Goal: Information Seeking & Learning: Find specific fact

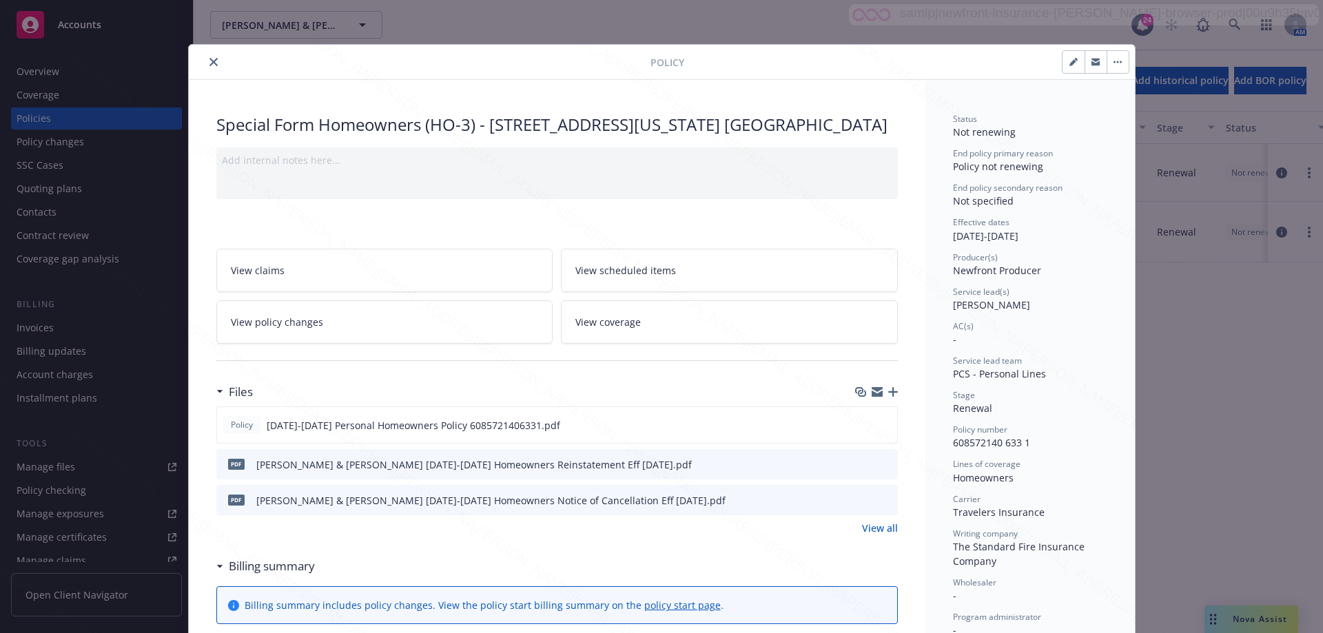
click at [209, 63] on icon "close" at bounding box center [213, 62] width 8 height 8
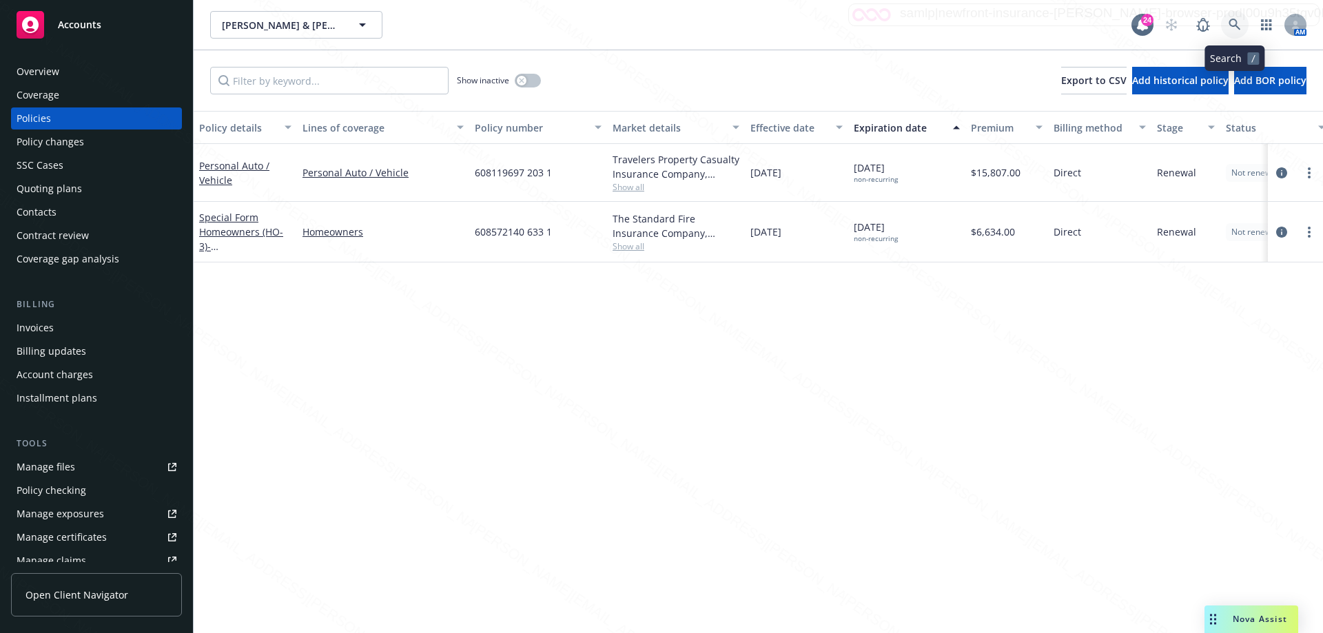
click at [1238, 23] on icon at bounding box center [1234, 25] width 12 height 12
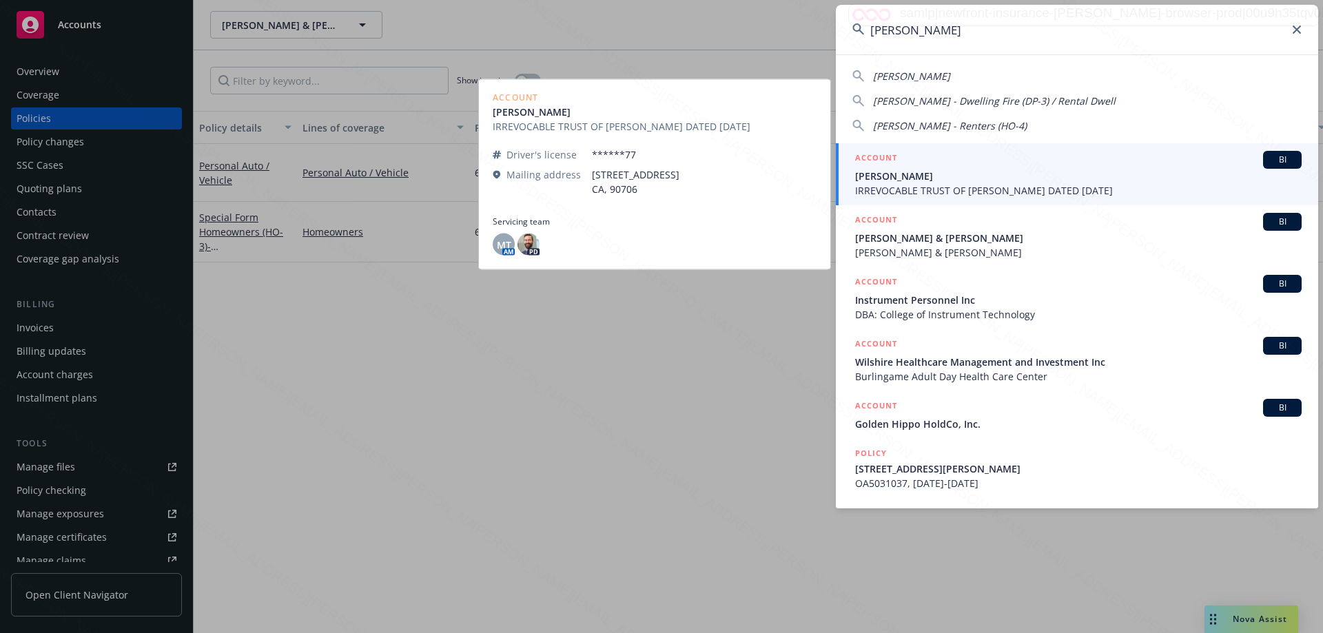
type input "[PERSON_NAME]"
click at [1038, 185] on span "IRREVOCABLE TRUST OF [PERSON_NAME] DATED [DATE]" at bounding box center [1078, 190] width 446 height 14
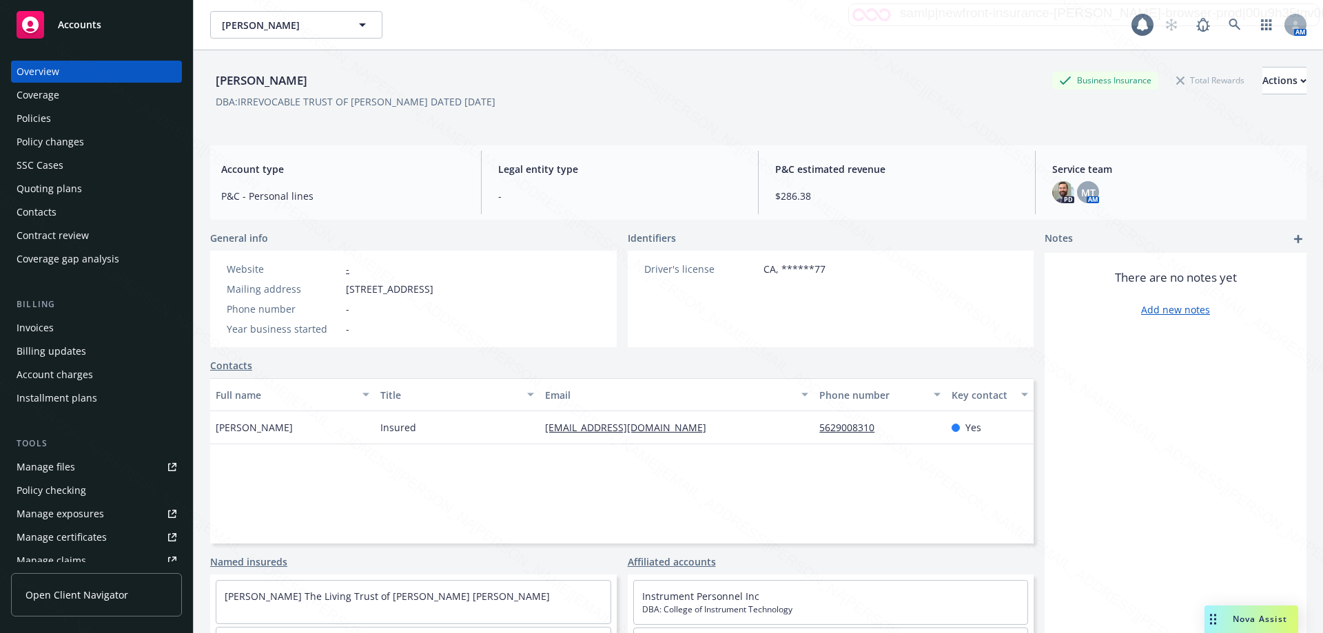
click at [38, 118] on div "Policies" at bounding box center [34, 118] width 34 height 22
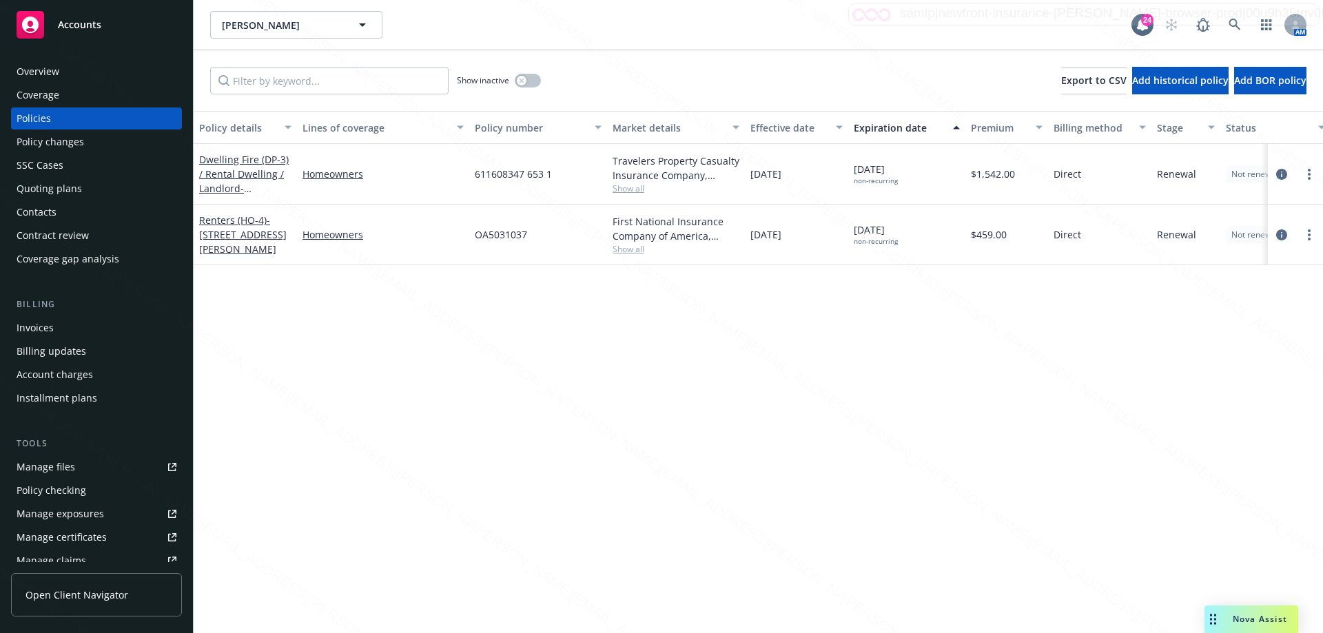
click at [526, 93] on div "Show inactive" at bounding box center [499, 81] width 84 height 28
click at [539, 79] on button "button" at bounding box center [528, 81] width 26 height 14
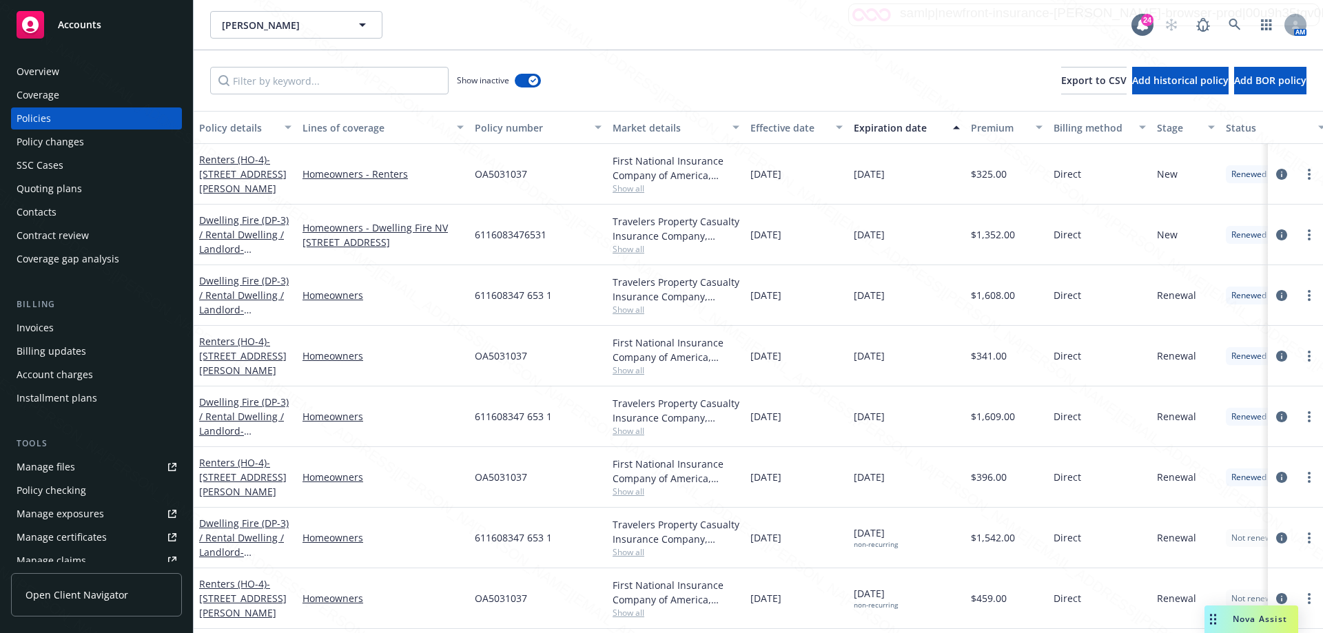
click at [889, 128] on div "Expiration date" at bounding box center [899, 128] width 91 height 14
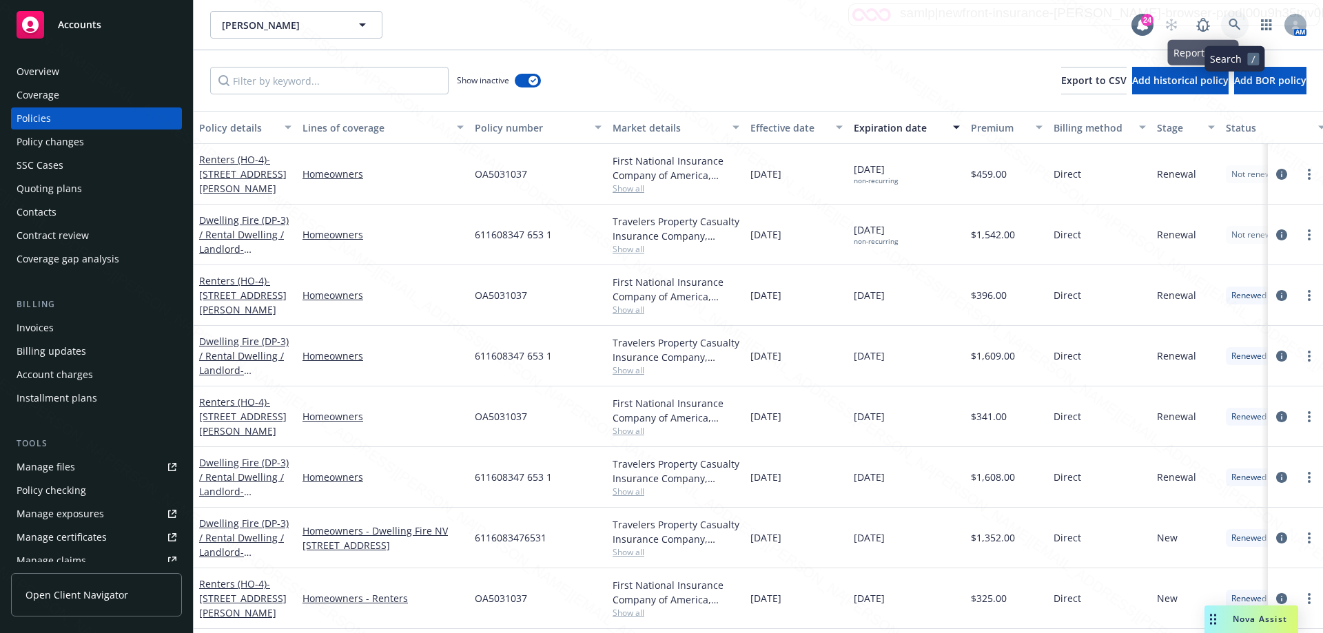
click at [1232, 26] on icon at bounding box center [1234, 25] width 12 height 12
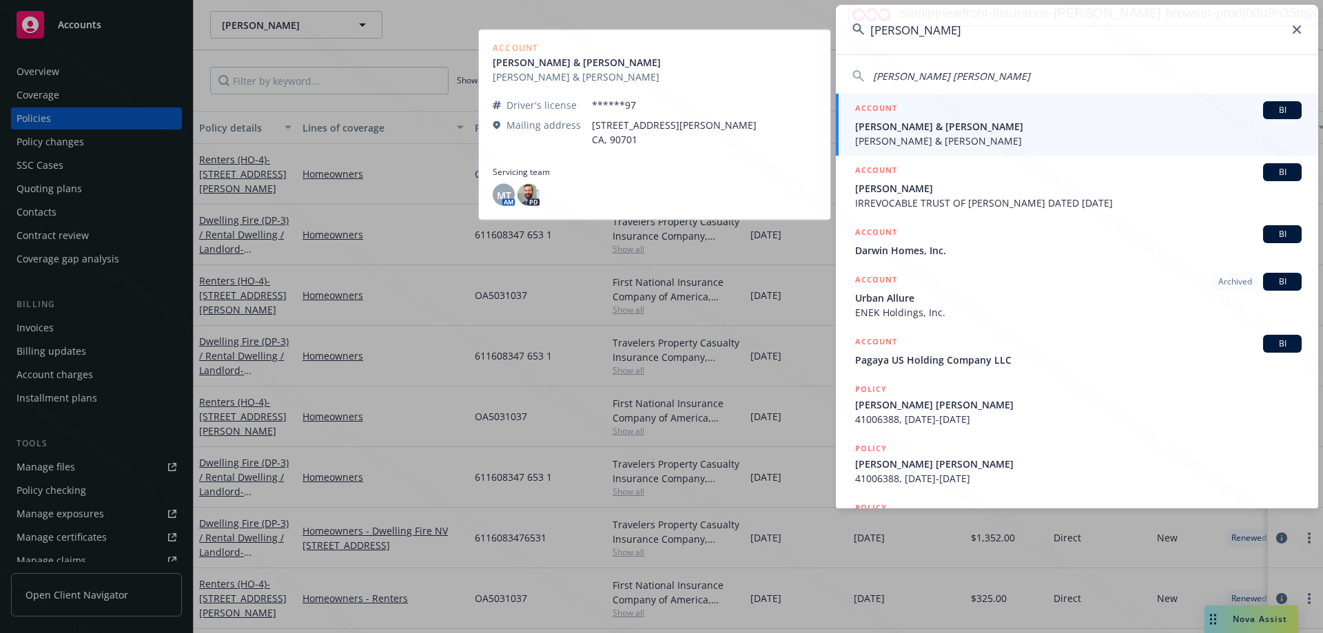
type input "[PERSON_NAME]"
click at [901, 125] on span "[PERSON_NAME] & [PERSON_NAME]" at bounding box center [1078, 126] width 446 height 14
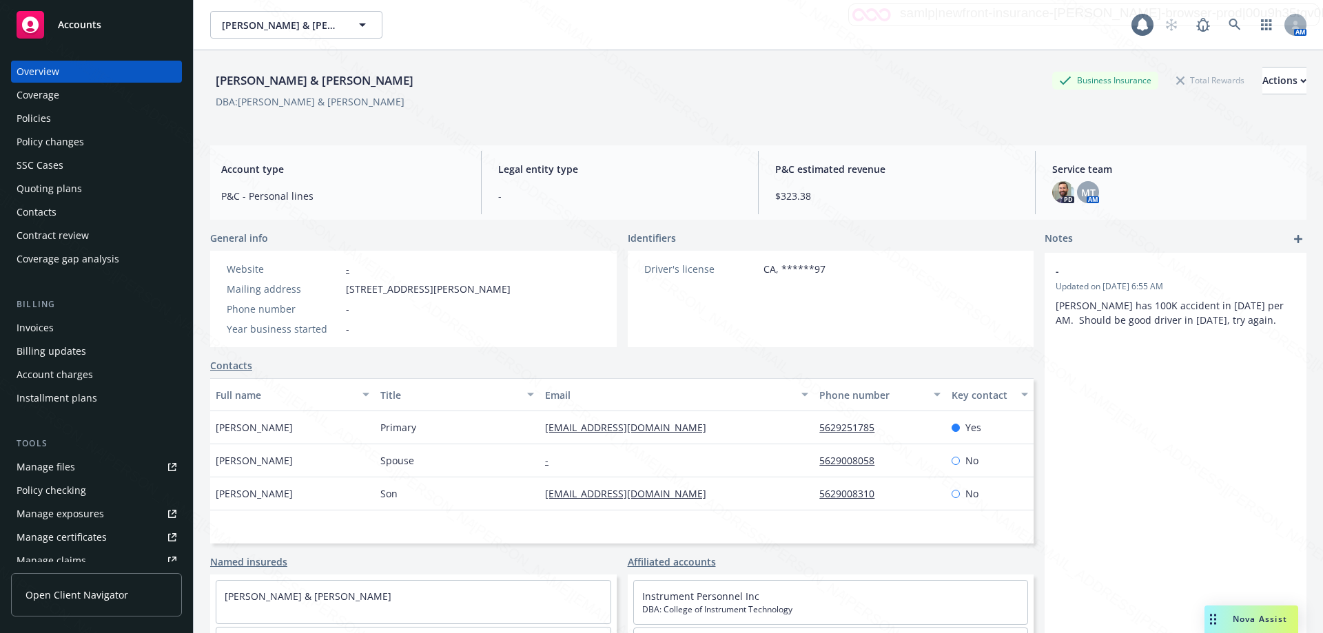
click at [23, 118] on div "Policies" at bounding box center [34, 118] width 34 height 22
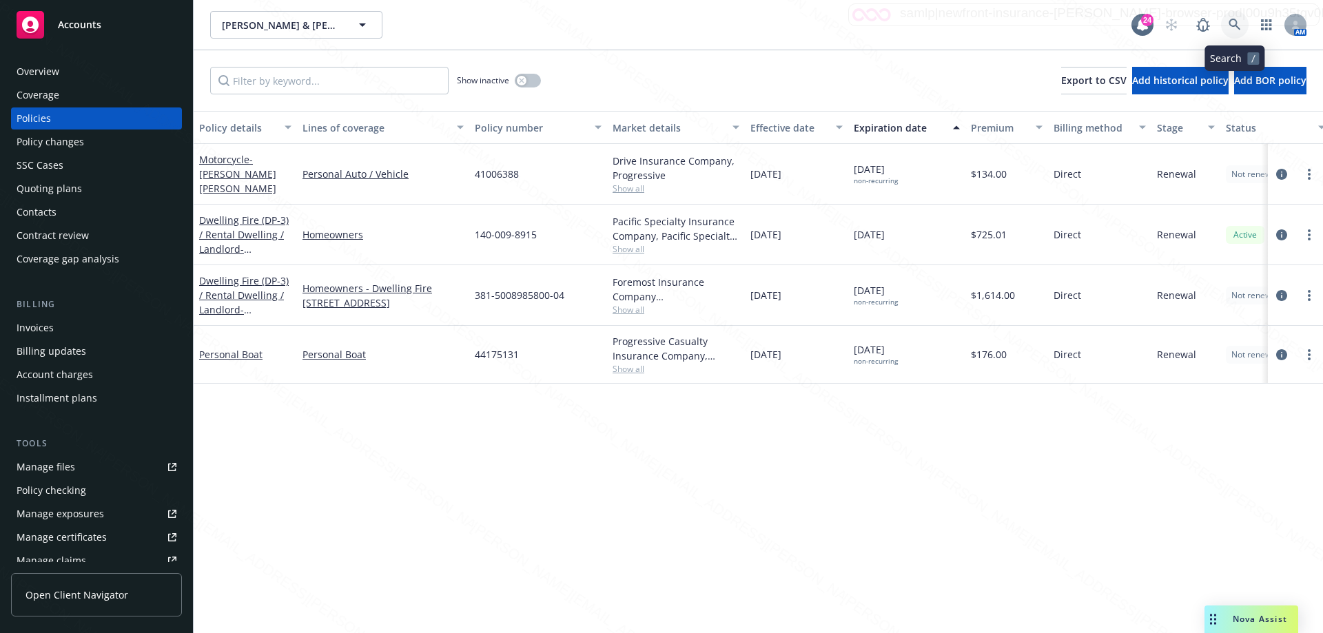
click at [1238, 25] on icon at bounding box center [1234, 25] width 12 height 12
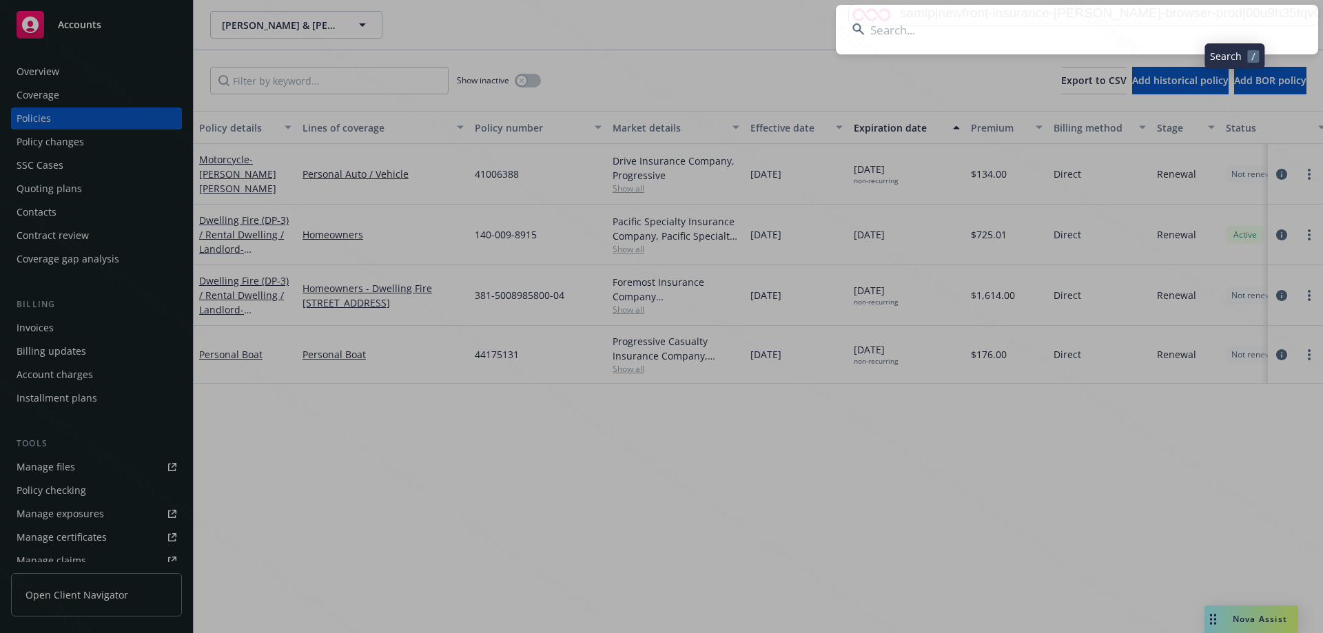
type input "942745528"
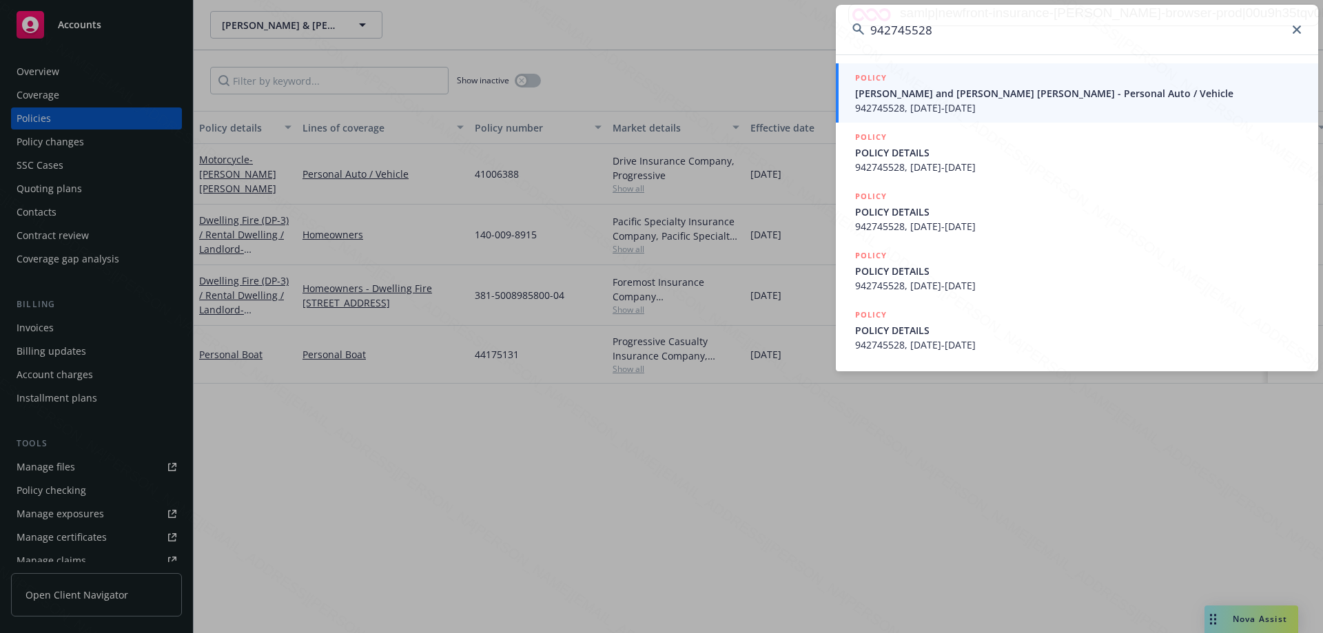
click at [1121, 92] on span "[PERSON_NAME] and [PERSON_NAME] [PERSON_NAME] - Personal Auto / Vehicle" at bounding box center [1078, 93] width 446 height 14
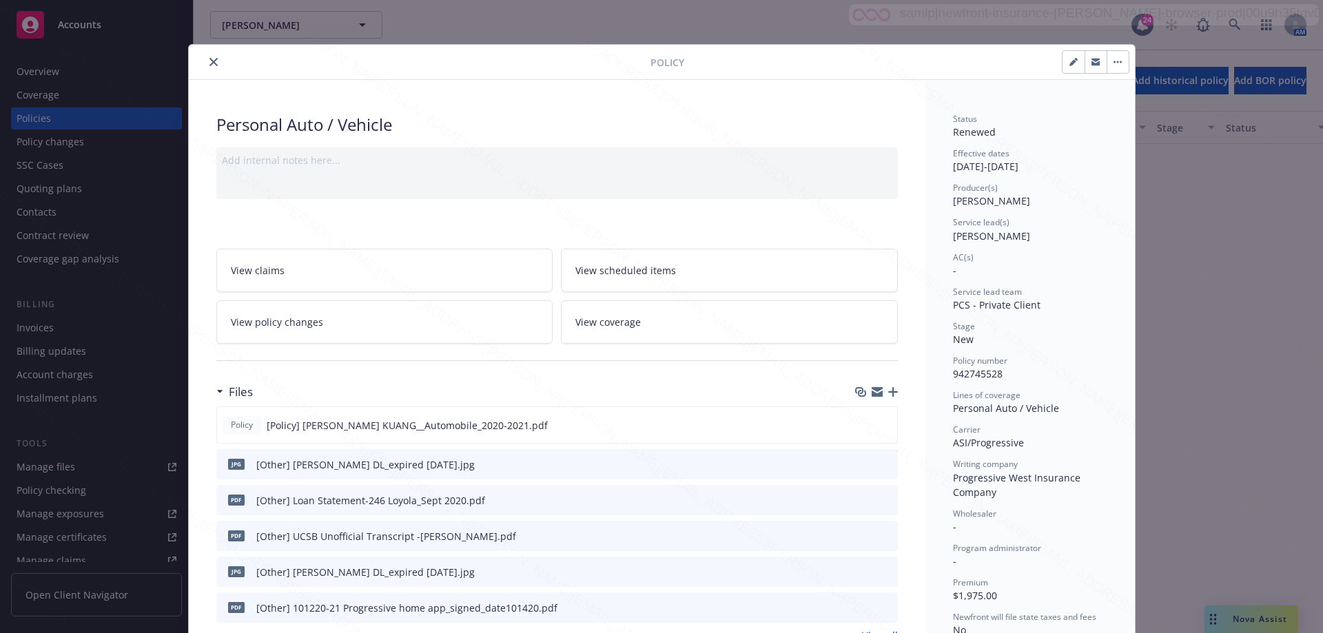
click at [209, 63] on icon "close" at bounding box center [213, 62] width 8 height 8
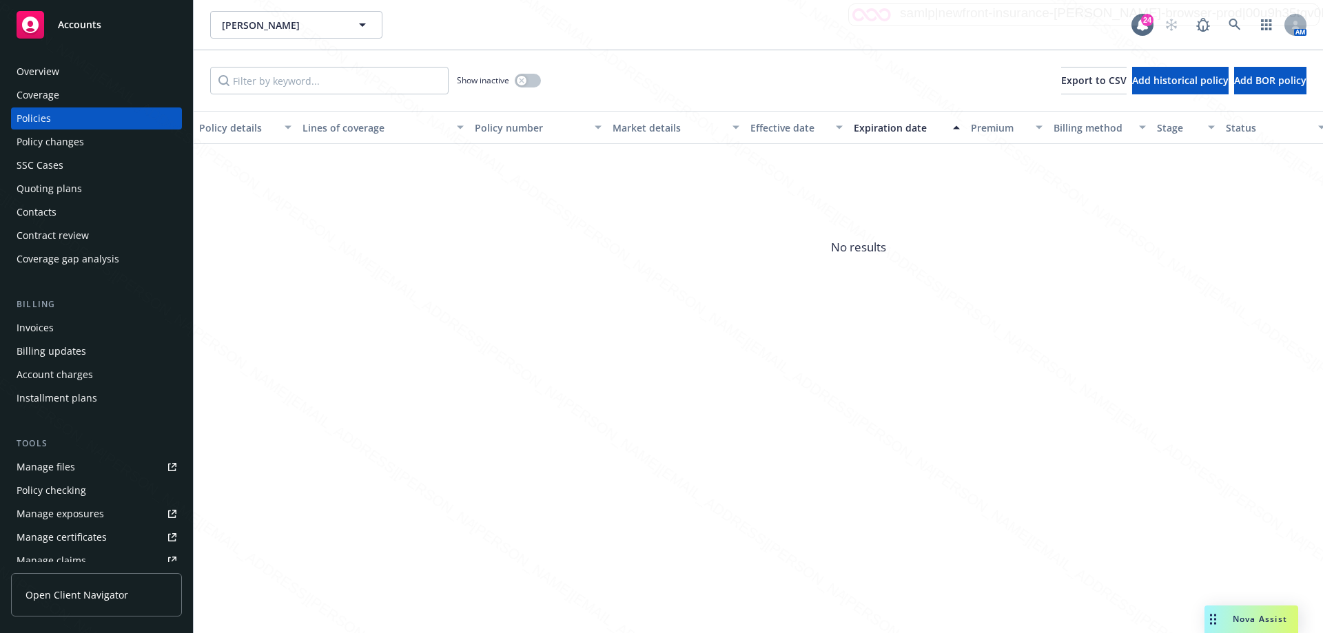
click at [96, 121] on div "Policies" at bounding box center [97, 118] width 160 height 22
click at [890, 128] on div "Expiration date" at bounding box center [899, 128] width 91 height 14
click at [531, 72] on div "Show inactive" at bounding box center [499, 81] width 84 height 28
click at [537, 84] on button "button" at bounding box center [528, 81] width 26 height 14
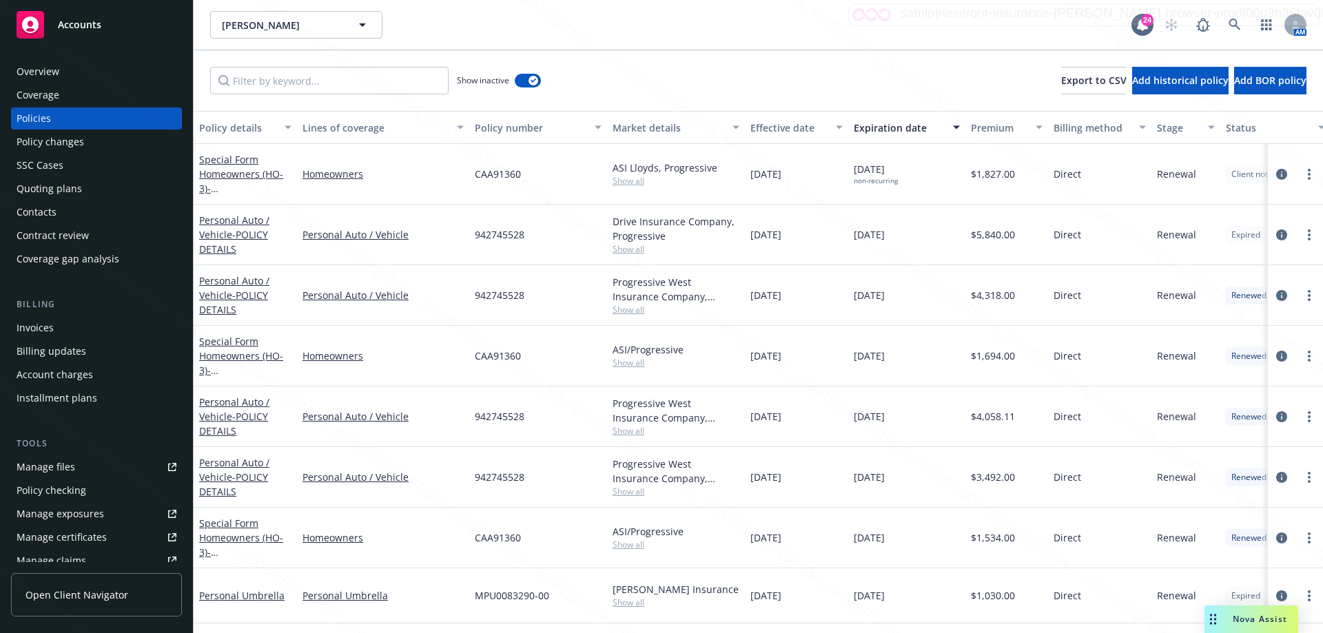
click at [899, 127] on div "Expiration date" at bounding box center [899, 128] width 91 height 14
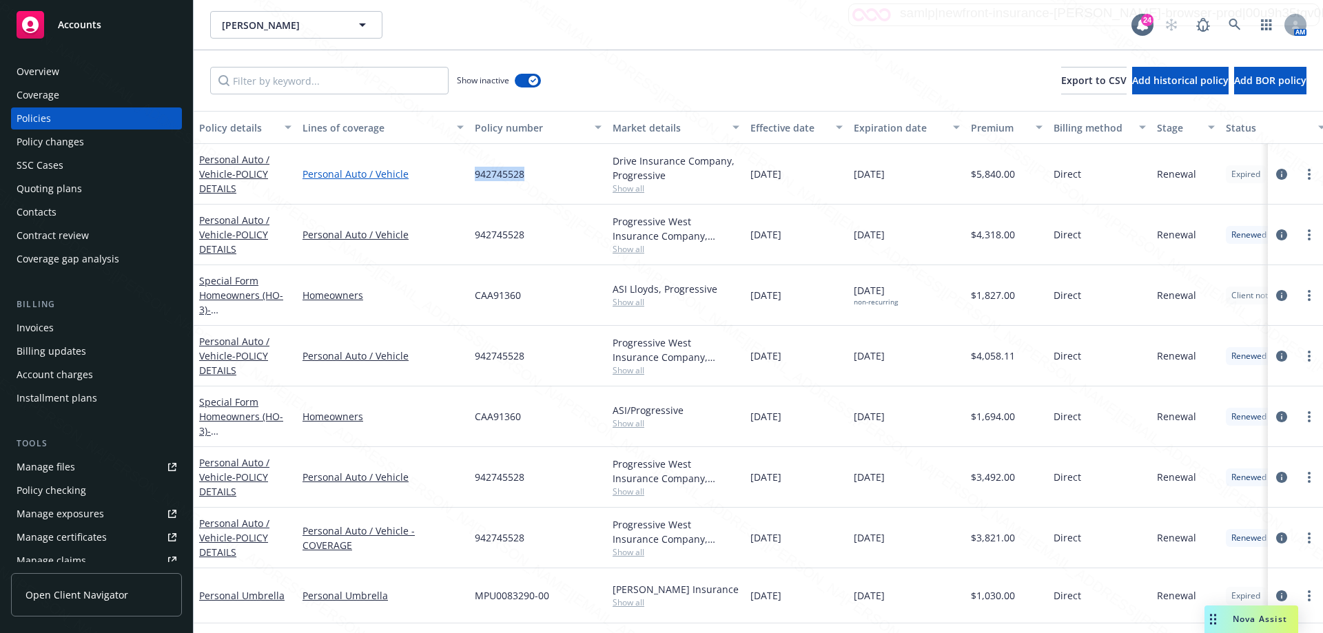
drag, startPoint x: 545, startPoint y: 177, endPoint x: 412, endPoint y: 175, distance: 133.0
click at [412, 175] on div "Personal Auto / Vehicle - POLICY DETAILS Personal Auto / Vehicle 942745528 Driv…" at bounding box center [859, 174] width 1330 height 61
copy div "942745528"
click at [1235, 23] on icon at bounding box center [1234, 25] width 12 height 12
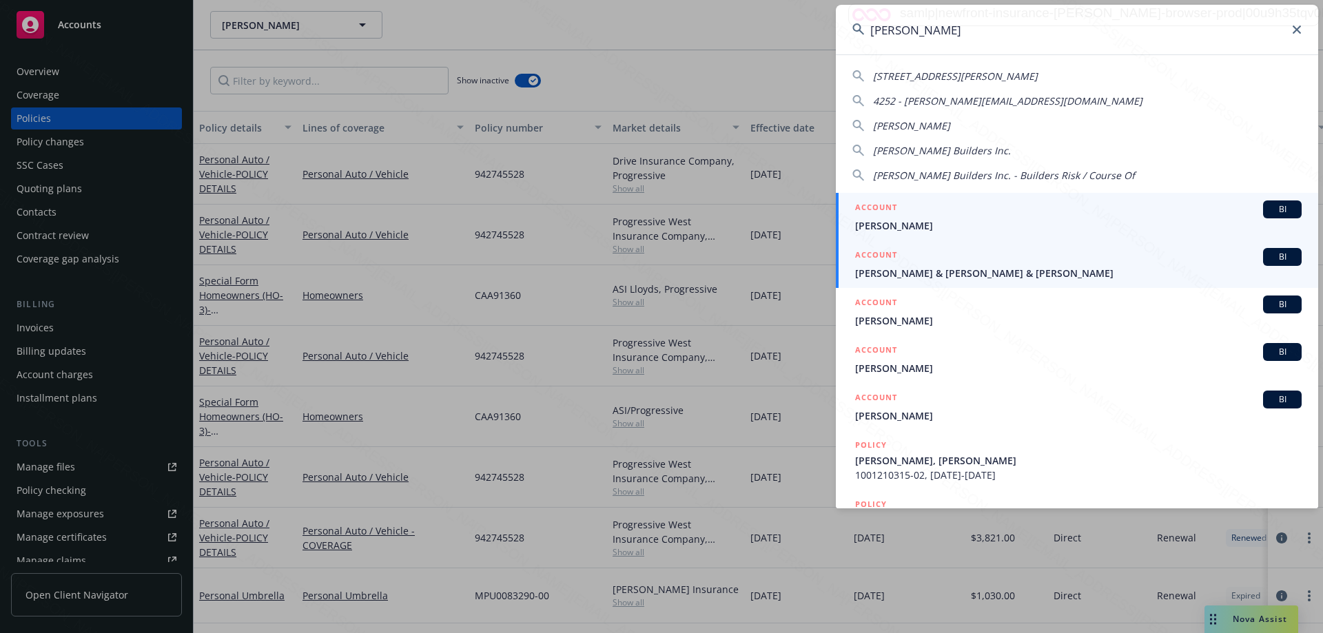
type input "[PERSON_NAME]"
click at [1029, 264] on div "ACCOUNT BI" at bounding box center [1078, 257] width 446 height 18
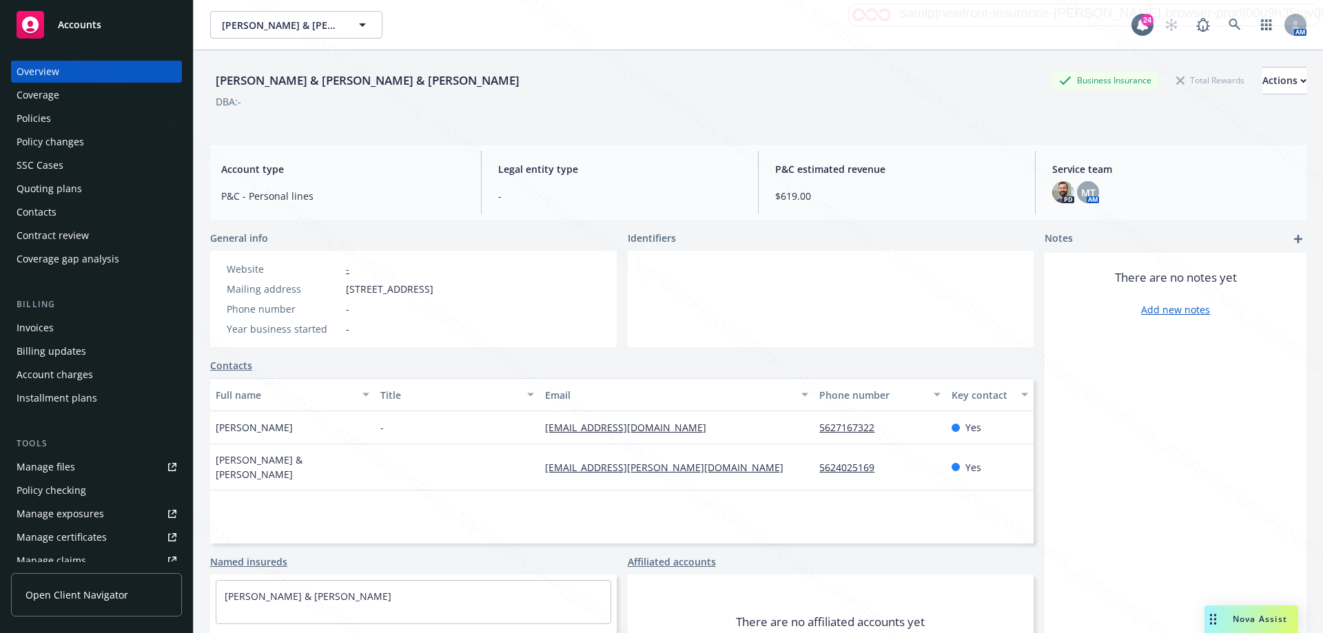
click at [31, 119] on div "Policies" at bounding box center [34, 118] width 34 height 22
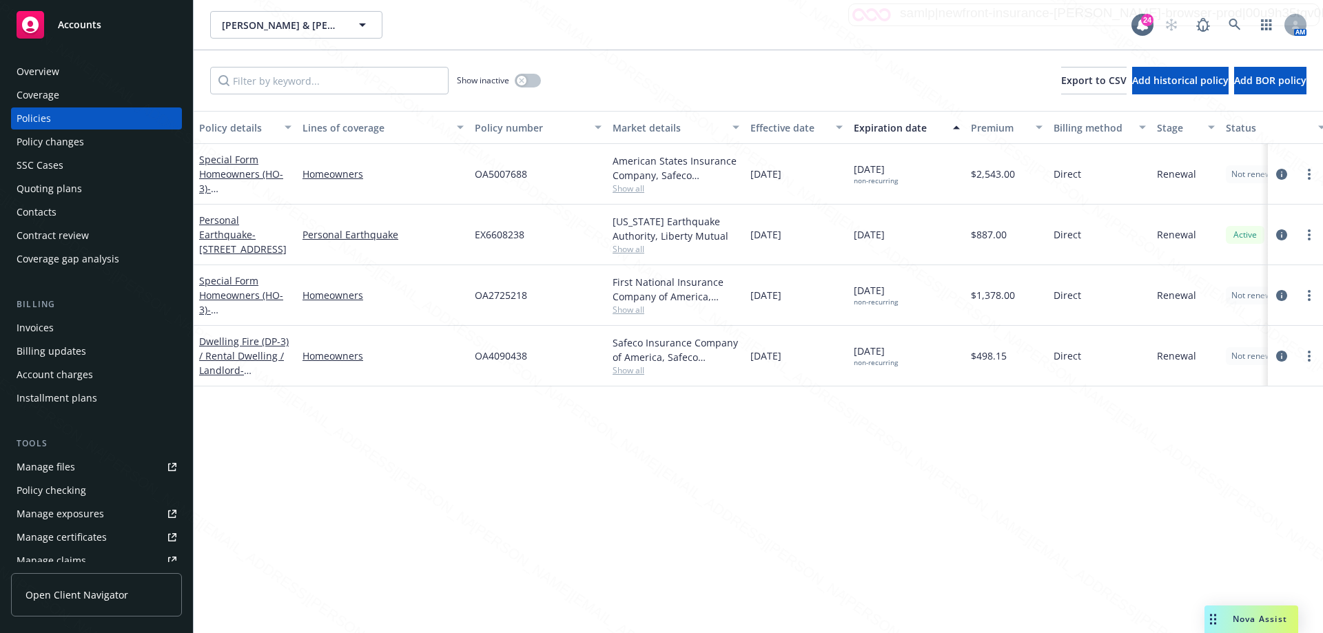
click at [238, 362] on div "Dwelling Fire (DP-3) / Rental Dwelling / Landlord - [STREET_ADDRESS]" at bounding box center [245, 355] width 92 height 43
click at [223, 234] on link "Personal Earthquake - [STREET_ADDRESS]" at bounding box center [242, 235] width 87 height 42
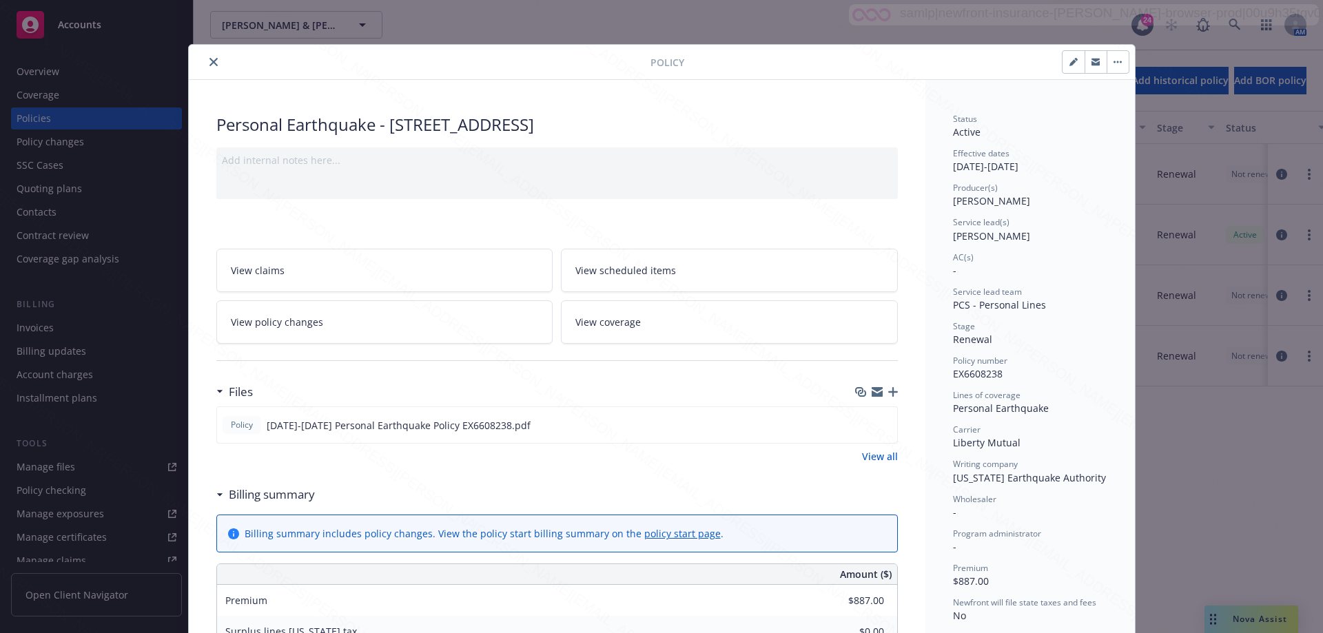
click at [211, 61] on icon "close" at bounding box center [213, 62] width 8 height 8
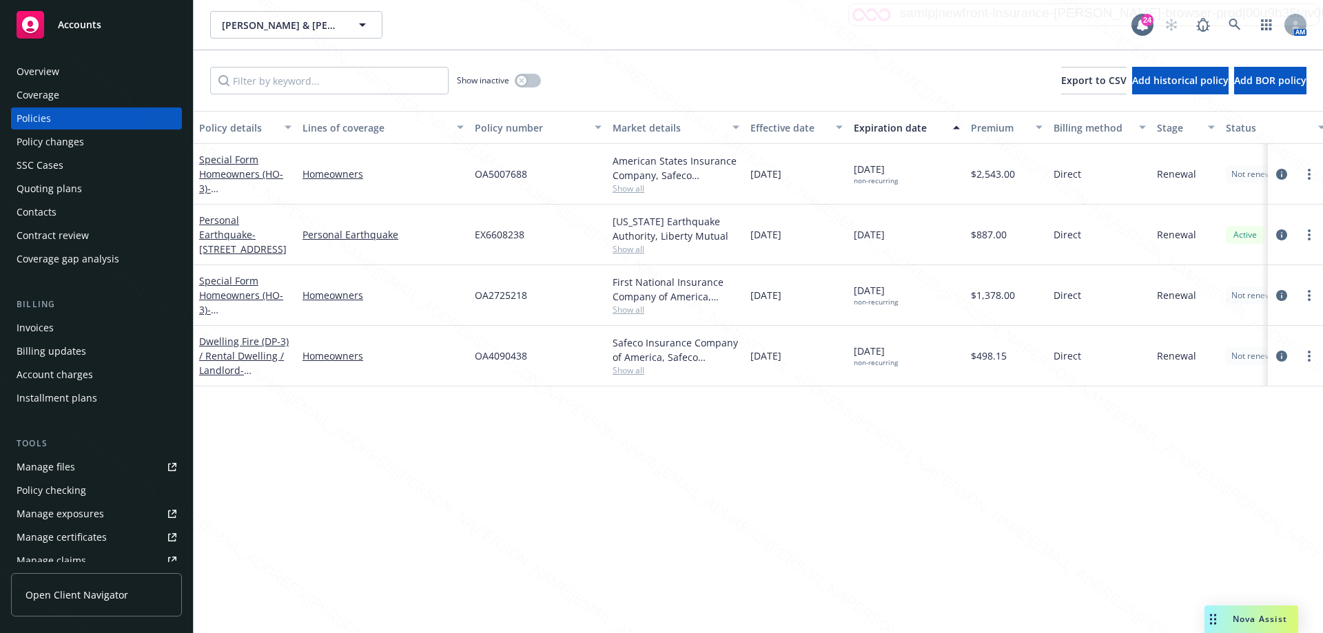
click at [247, 363] on div "Dwelling Fire (DP-3) / Rental Dwelling / Landlord - [STREET_ADDRESS]" at bounding box center [245, 355] width 92 height 43
click at [240, 360] on link "Dwelling Fire (DP-3) / Rental Dwelling / Landlord - [STREET_ADDRESS]" at bounding box center [244, 363] width 90 height 56
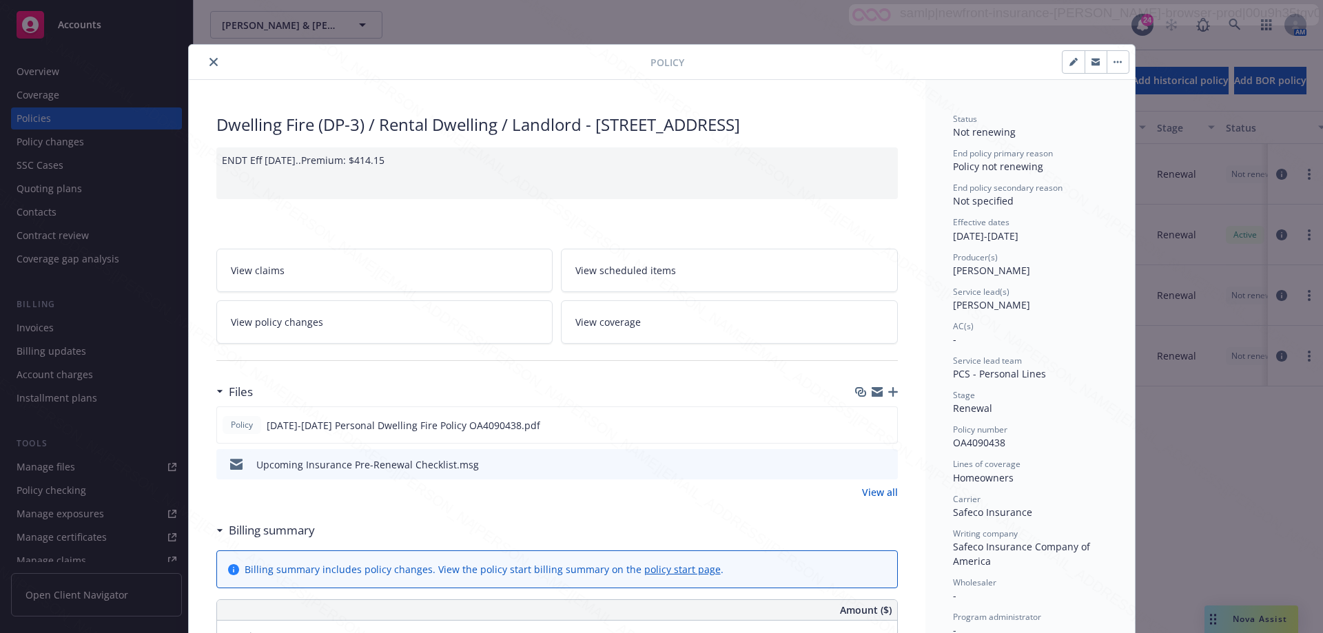
click at [209, 64] on icon "close" at bounding box center [213, 62] width 8 height 8
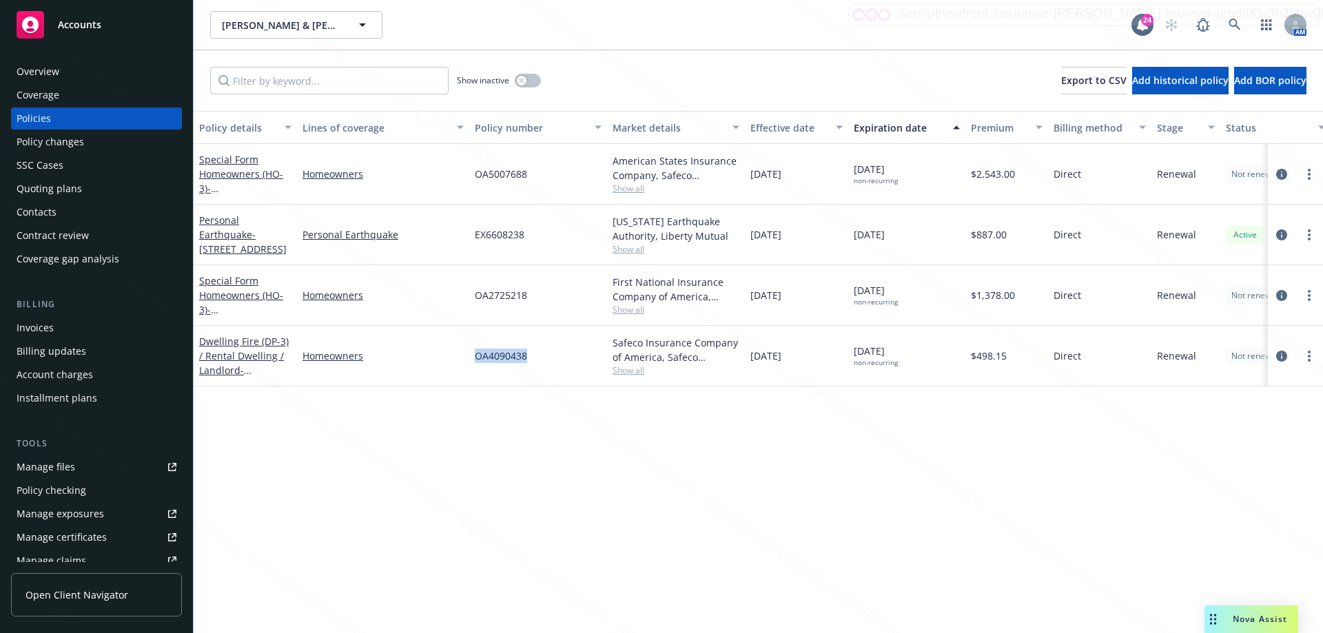
drag, startPoint x: 473, startPoint y: 351, endPoint x: 553, endPoint y: 356, distance: 80.8
click at [553, 356] on div "OA4090438" at bounding box center [538, 356] width 138 height 61
copy span "OA4090438"
click at [653, 300] on div "First National Insurance Company of America, Safeco Insurance (Liberty Mutual)" at bounding box center [675, 289] width 127 height 29
click at [542, 374] on div "OA4090438" at bounding box center [538, 356] width 138 height 61
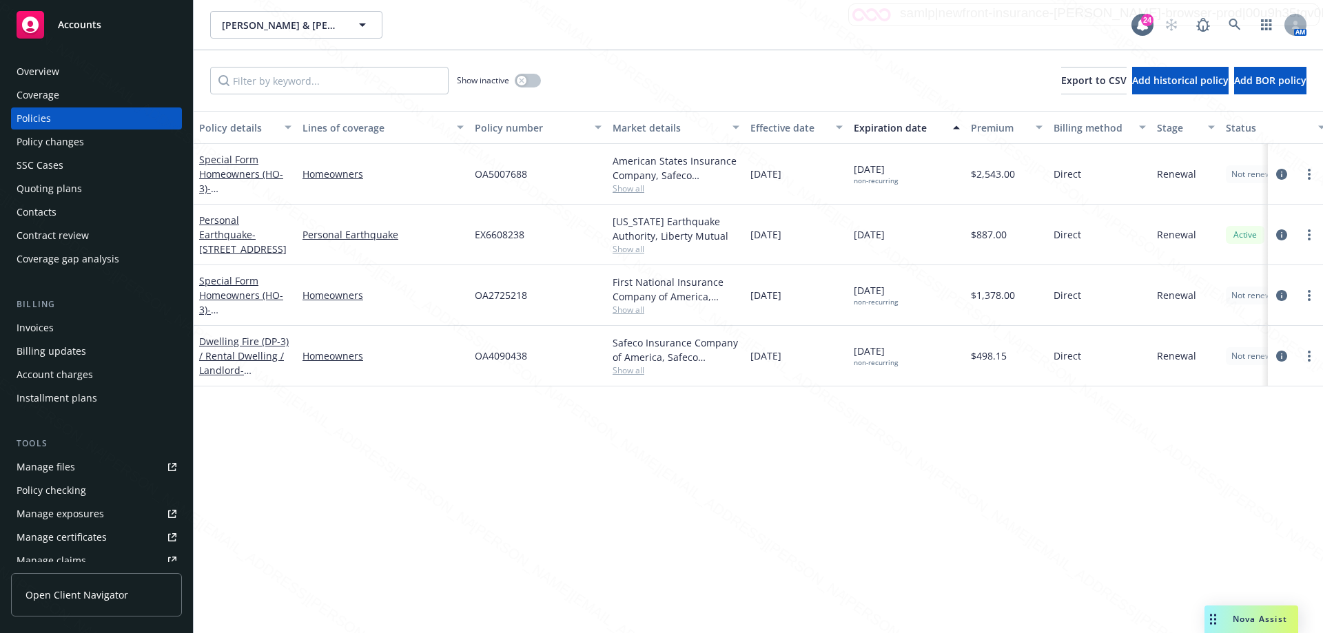
click at [546, 305] on div "OA2725218" at bounding box center [538, 295] width 138 height 61
click at [683, 420] on div "Policy details Lines of coverage Policy number Market details Effective date Ex…" at bounding box center [758, 372] width 1129 height 522
drag, startPoint x: 543, startPoint y: 364, endPoint x: 459, endPoint y: 367, distance: 84.1
click at [460, 367] on div "Dwelling Fire (DP-3) / Rental Dwelling / Landlord - [STREET_ADDRESS] Homeowners…" at bounding box center [859, 356] width 1330 height 61
copy div "OA4090438"
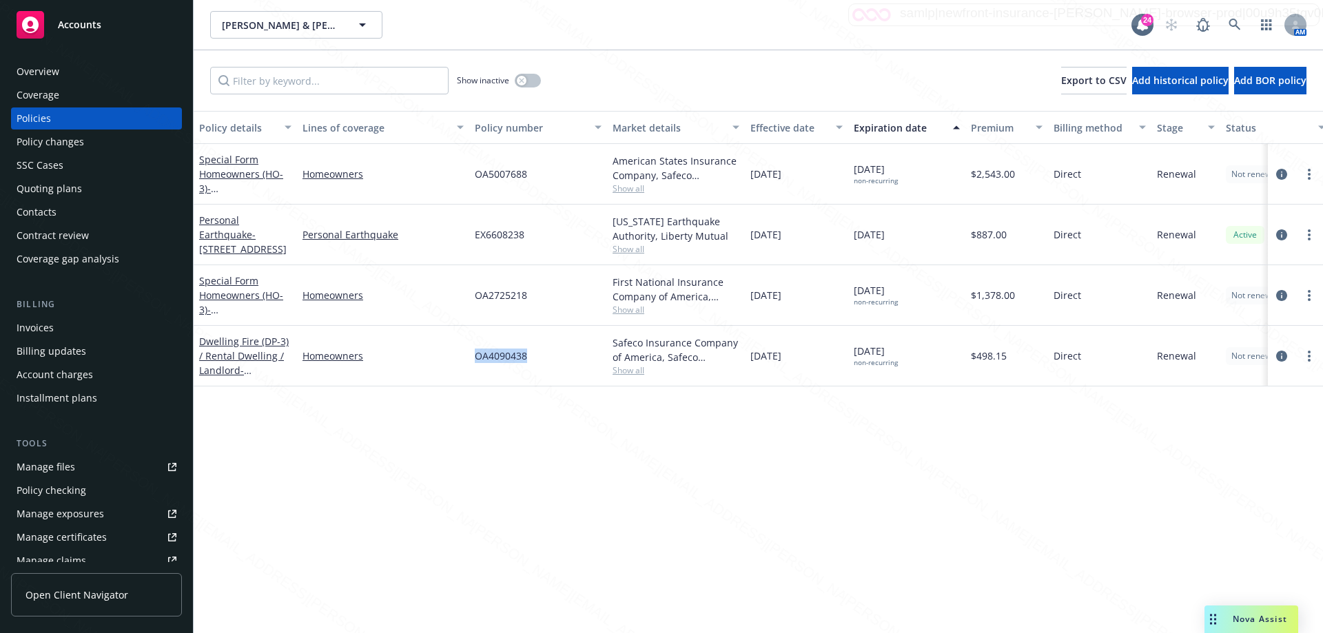
drag, startPoint x: 538, startPoint y: 360, endPoint x: 474, endPoint y: 351, distance: 64.6
click at [474, 351] on div "OA4090438" at bounding box center [538, 356] width 138 height 61
copy span "OA4090438"
click at [1241, 24] on link at bounding box center [1235, 25] width 28 height 28
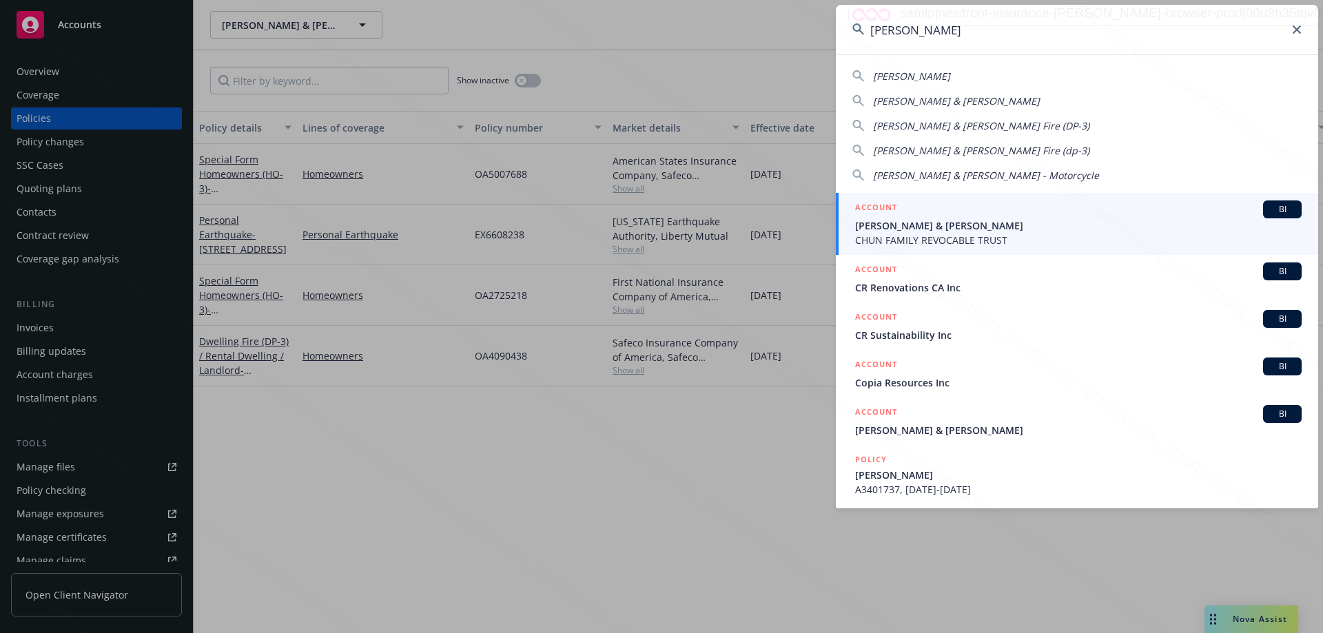
type input "[PERSON_NAME]"
click at [900, 240] on span "CHUN FAMILY REVOCABLE TRUST" at bounding box center [1078, 240] width 446 height 14
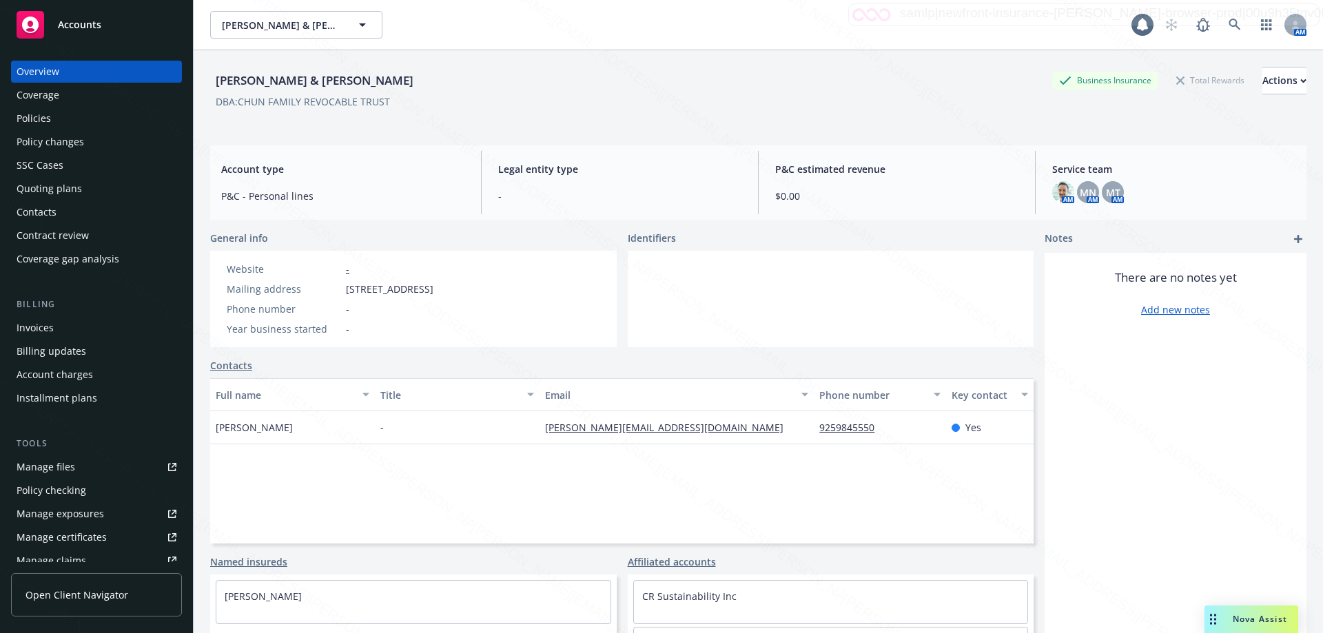
click at [42, 125] on div "Policies" at bounding box center [34, 118] width 34 height 22
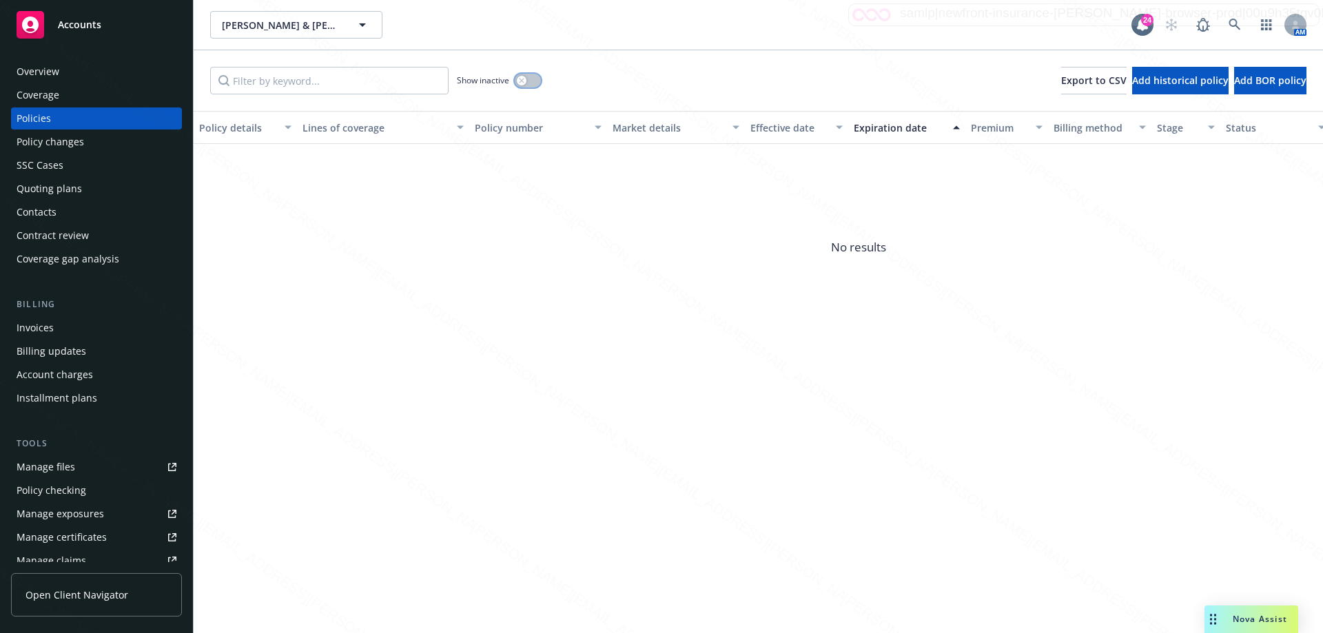
click at [540, 81] on button "button" at bounding box center [528, 81] width 26 height 14
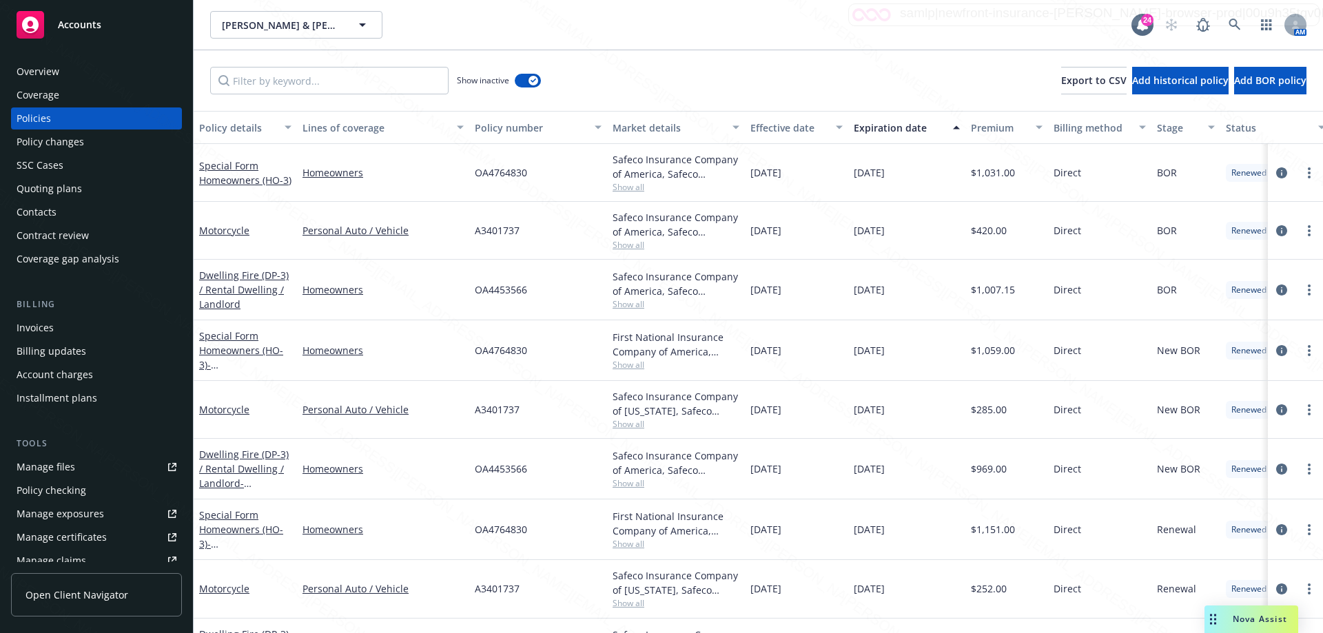
click at [880, 126] on div "Expiration date" at bounding box center [899, 128] width 91 height 14
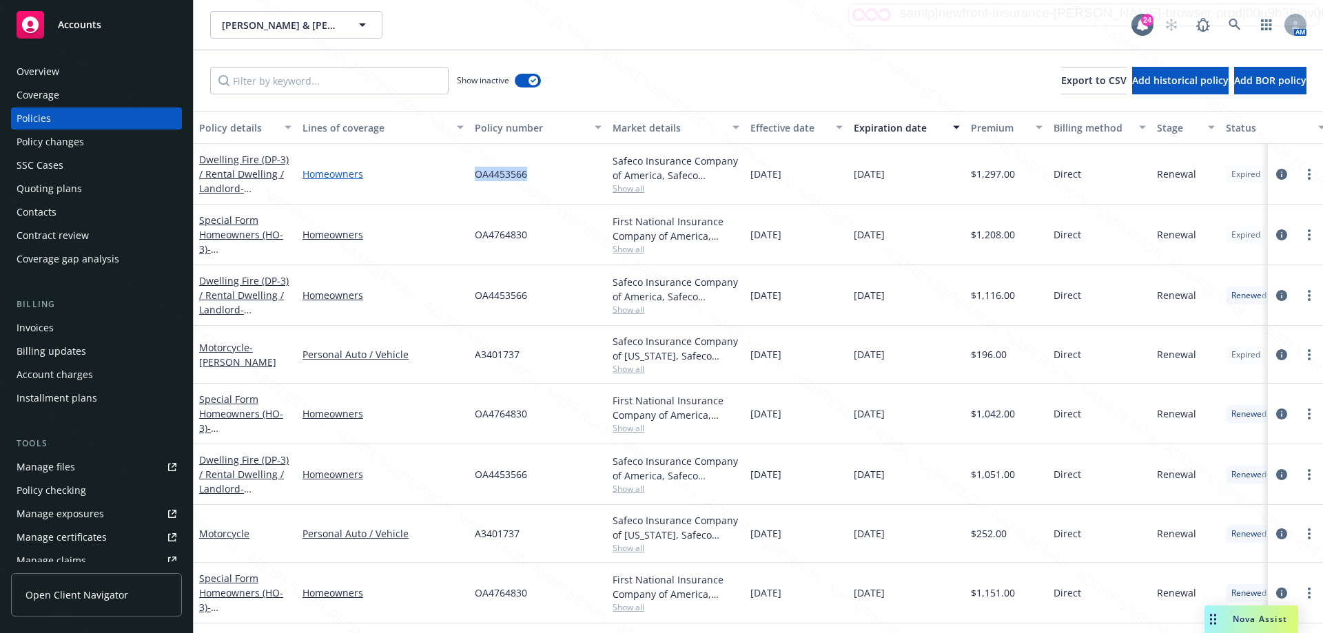
drag, startPoint x: 519, startPoint y: 174, endPoint x: 457, endPoint y: 174, distance: 62.7
click at [457, 174] on div "Dwelling Fire (DP-3) / Rental Dwelling / Landlord - [STREET_ADDRESS][PERSON_NAM…" at bounding box center [859, 174] width 1330 height 61
copy div "OA4453566"
drag, startPoint x: 532, startPoint y: 235, endPoint x: 473, endPoint y: 237, distance: 59.3
click at [473, 237] on div "OA4764830" at bounding box center [538, 235] width 138 height 61
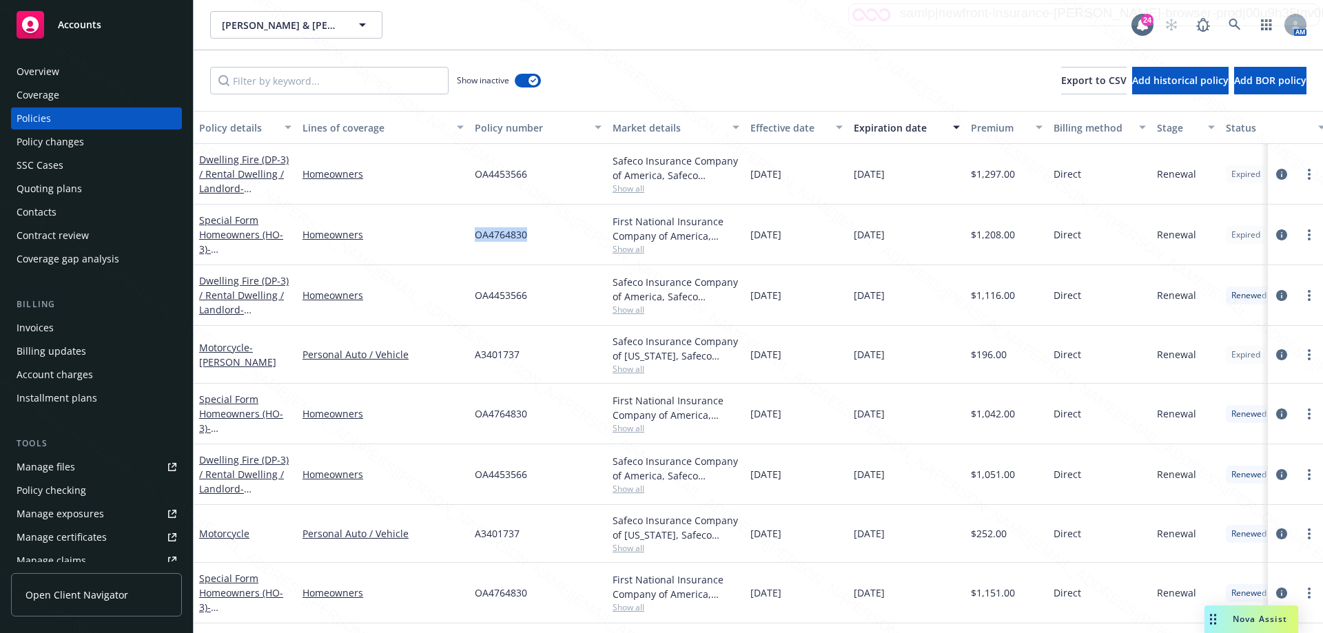
copy span "OA4764830"
click at [43, 70] on div "Overview" at bounding box center [38, 72] width 43 height 22
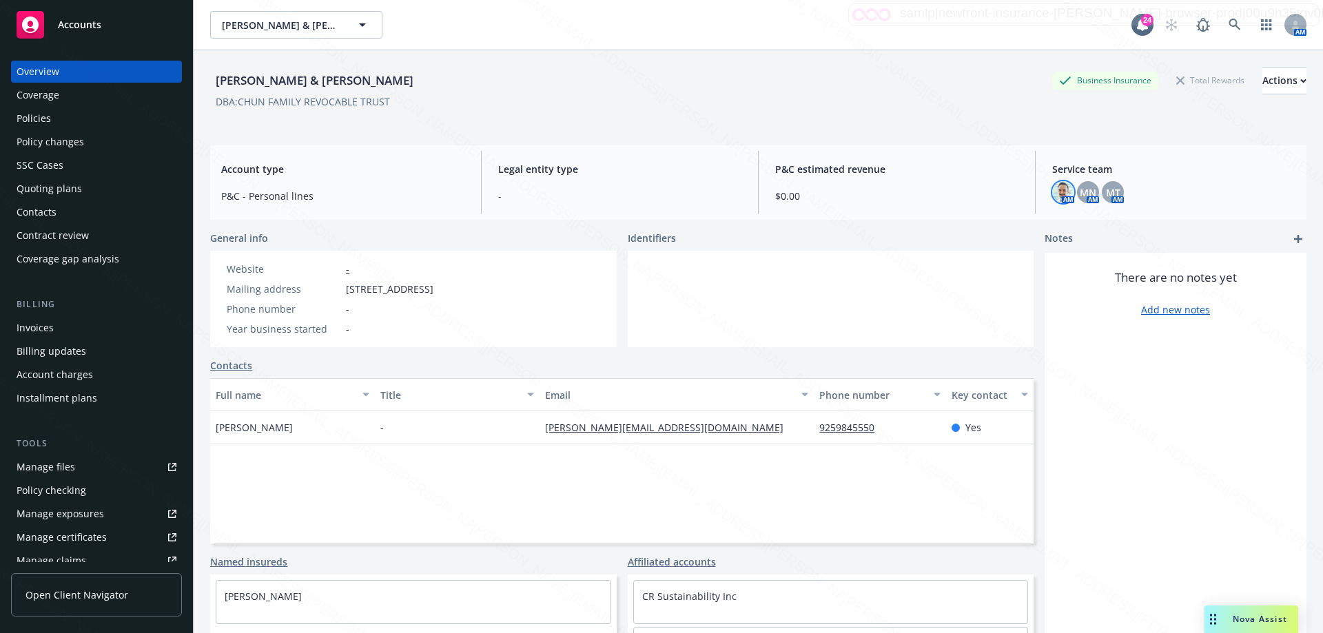
click at [1052, 187] on img at bounding box center [1063, 192] width 22 height 22
click at [1106, 193] on span "MT" at bounding box center [1113, 192] width 14 height 14
click at [55, 121] on div "Policies" at bounding box center [97, 118] width 160 height 22
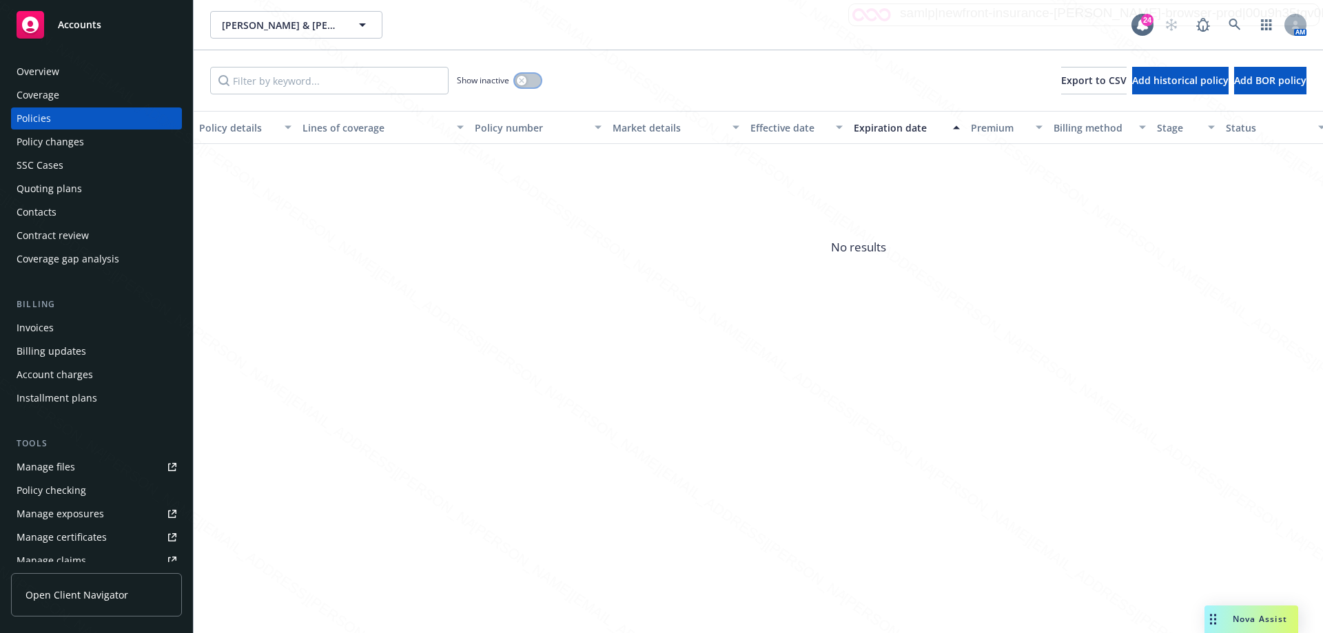
click at [533, 78] on button "button" at bounding box center [528, 81] width 26 height 14
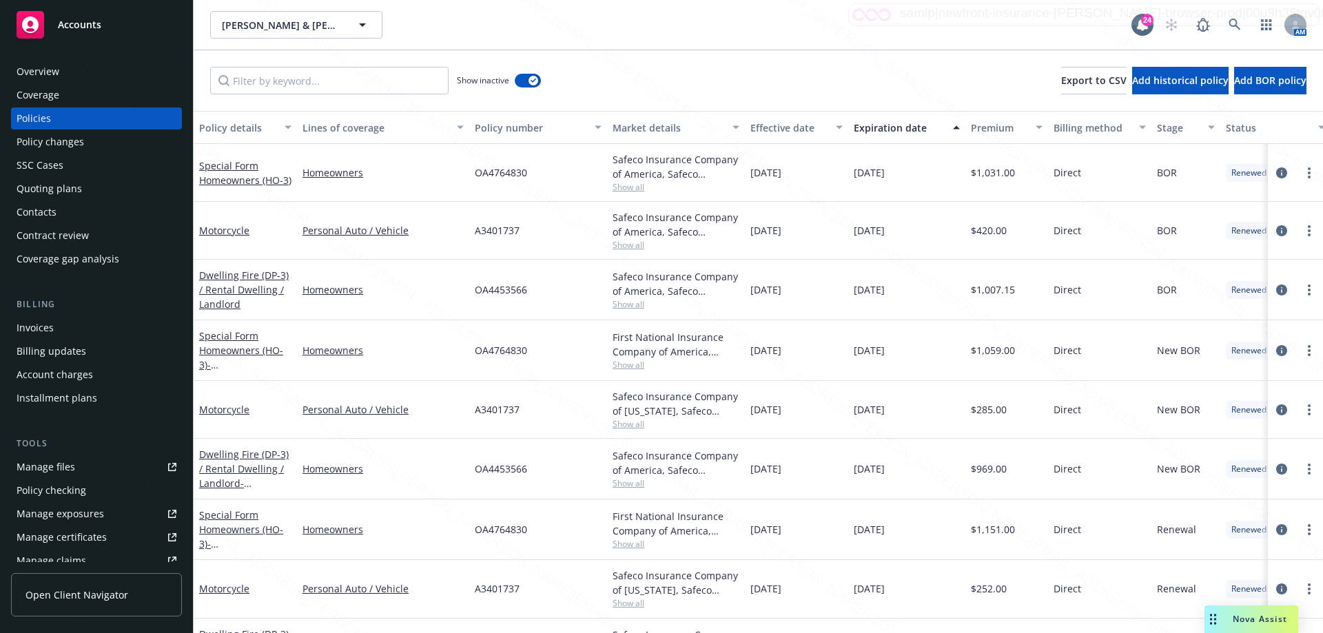
drag, startPoint x: 871, startPoint y: 126, endPoint x: 570, endPoint y: 54, distance: 309.5
click at [864, 125] on div "Expiration date" at bounding box center [899, 128] width 91 height 14
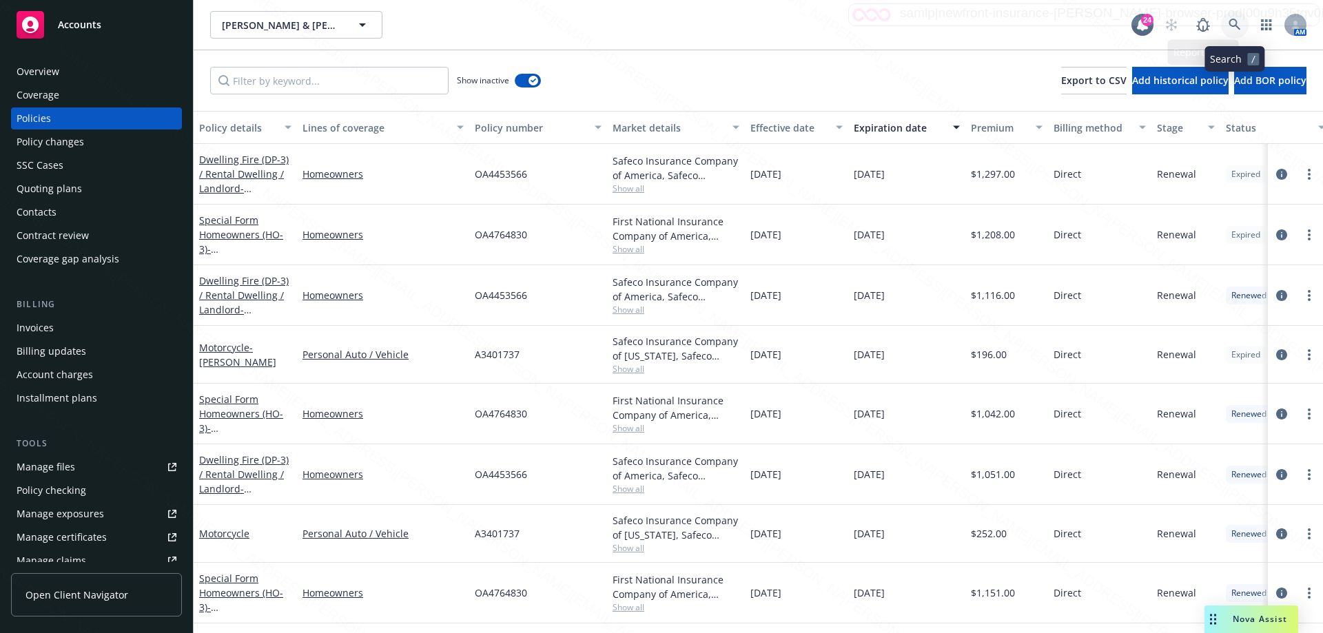
click at [1231, 20] on icon at bounding box center [1234, 25] width 12 height 12
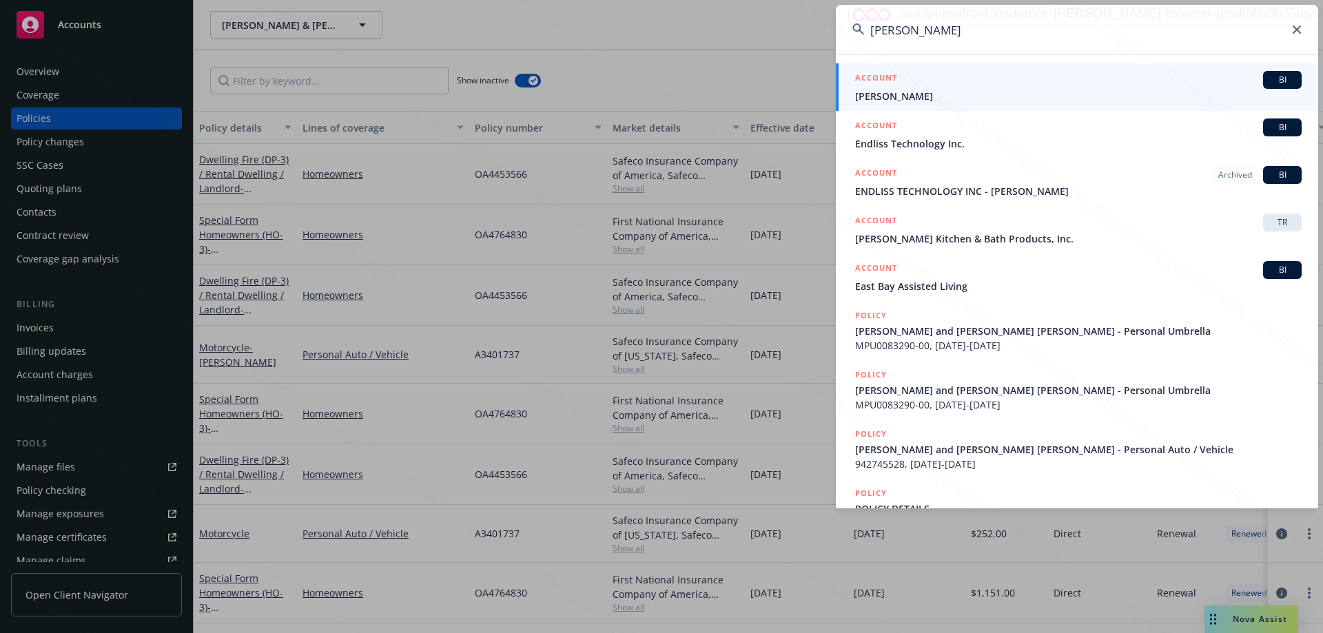
type input "[PERSON_NAME]"
click at [889, 96] on span "[PERSON_NAME]" at bounding box center [1078, 96] width 446 height 14
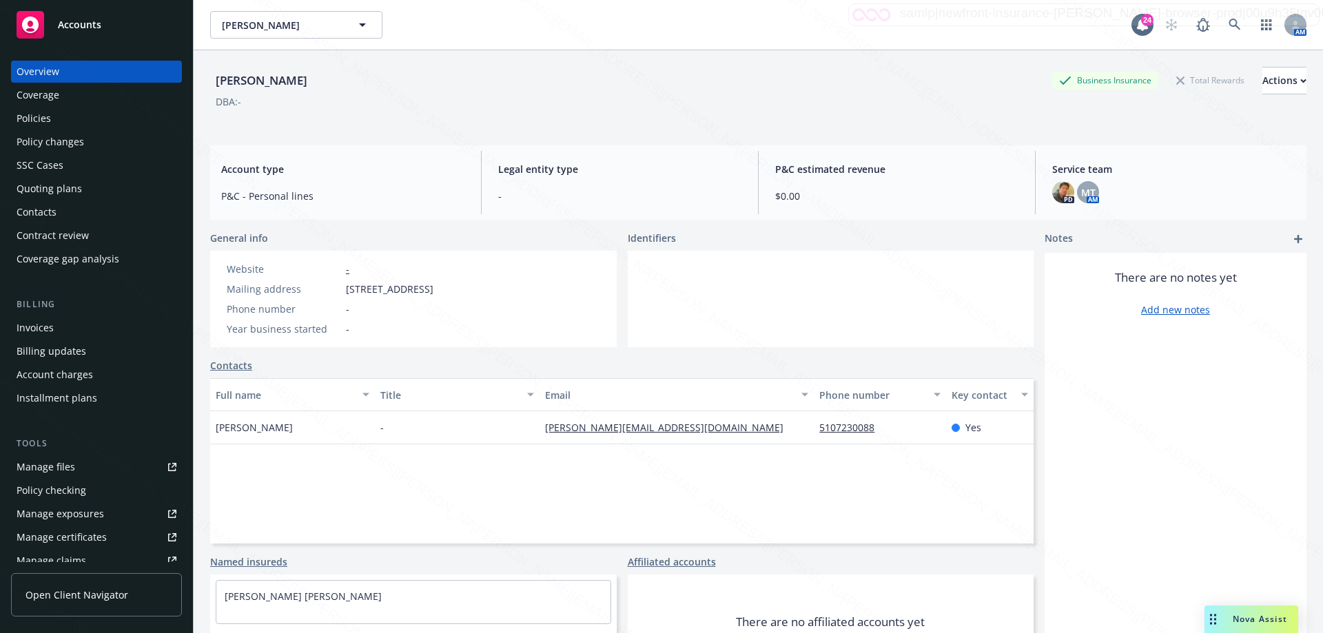
click at [32, 120] on div "Policies" at bounding box center [34, 118] width 34 height 22
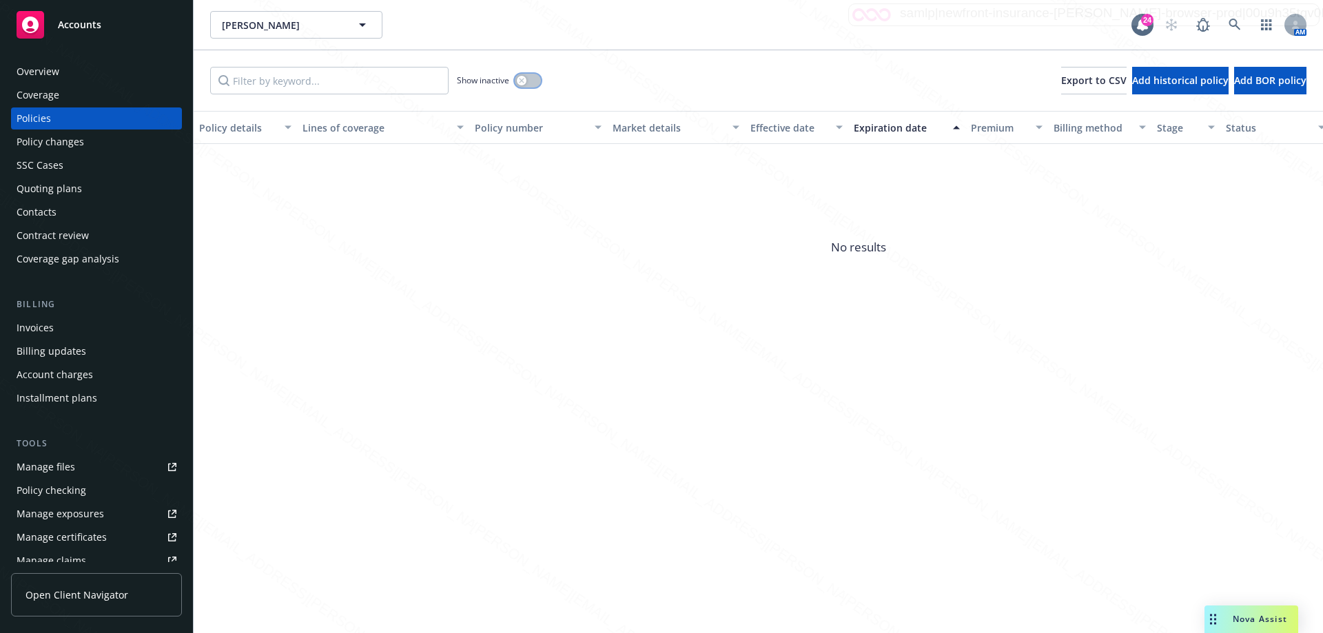
click at [535, 80] on button "button" at bounding box center [528, 81] width 26 height 14
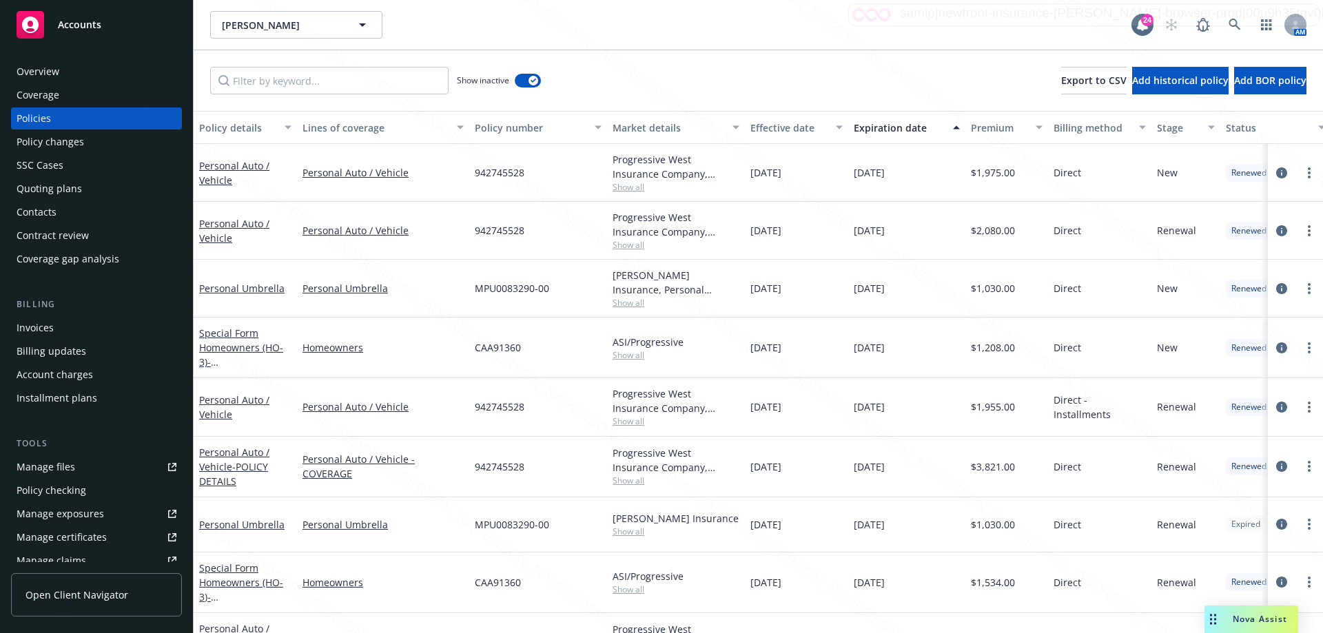
click at [907, 129] on div "Expiration date" at bounding box center [899, 128] width 91 height 14
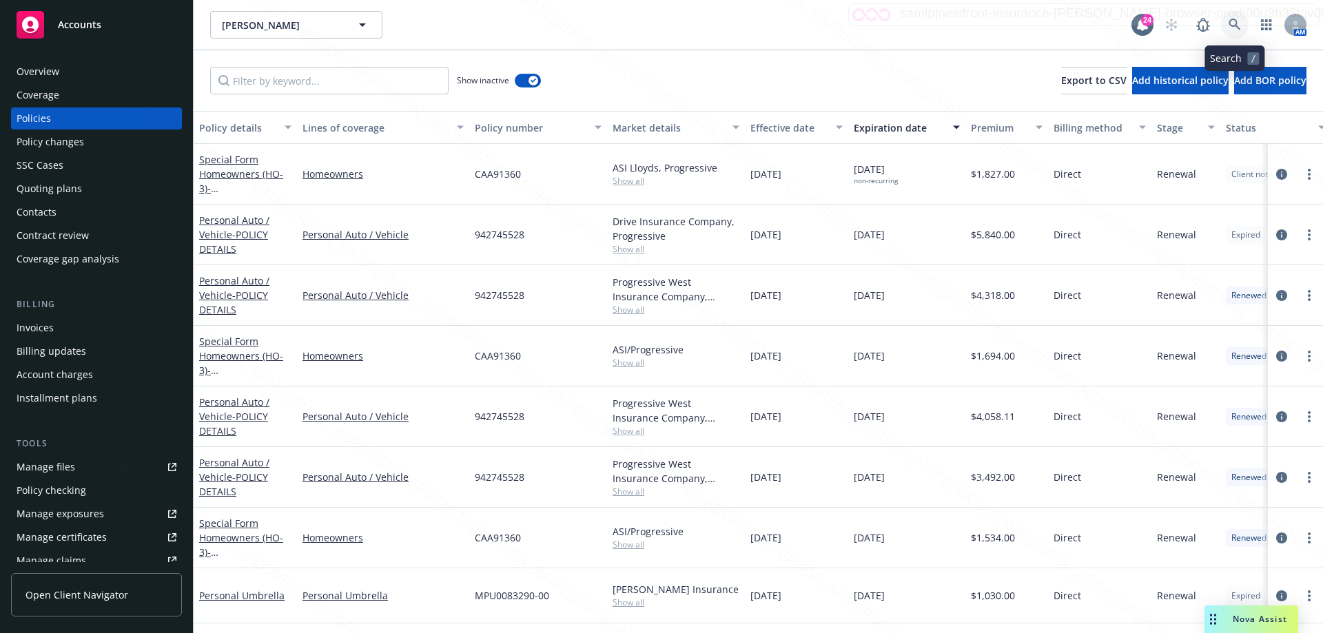
click at [1237, 23] on icon at bounding box center [1234, 25] width 12 height 12
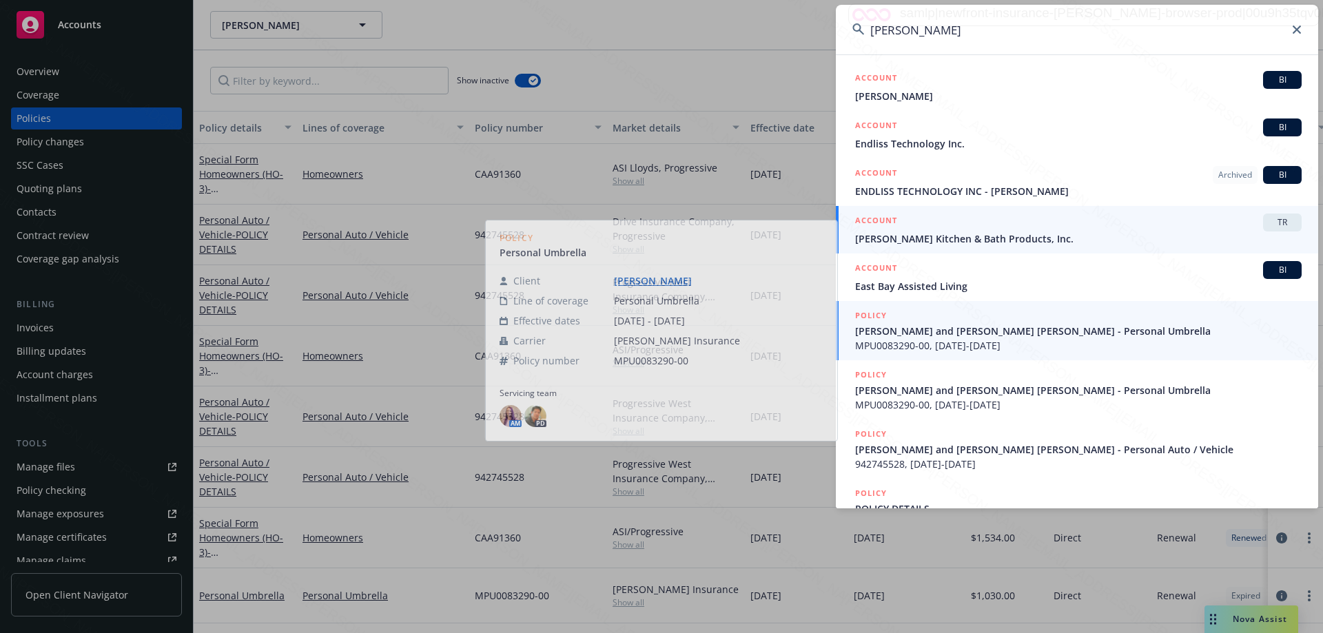
type input "[PERSON_NAME]"
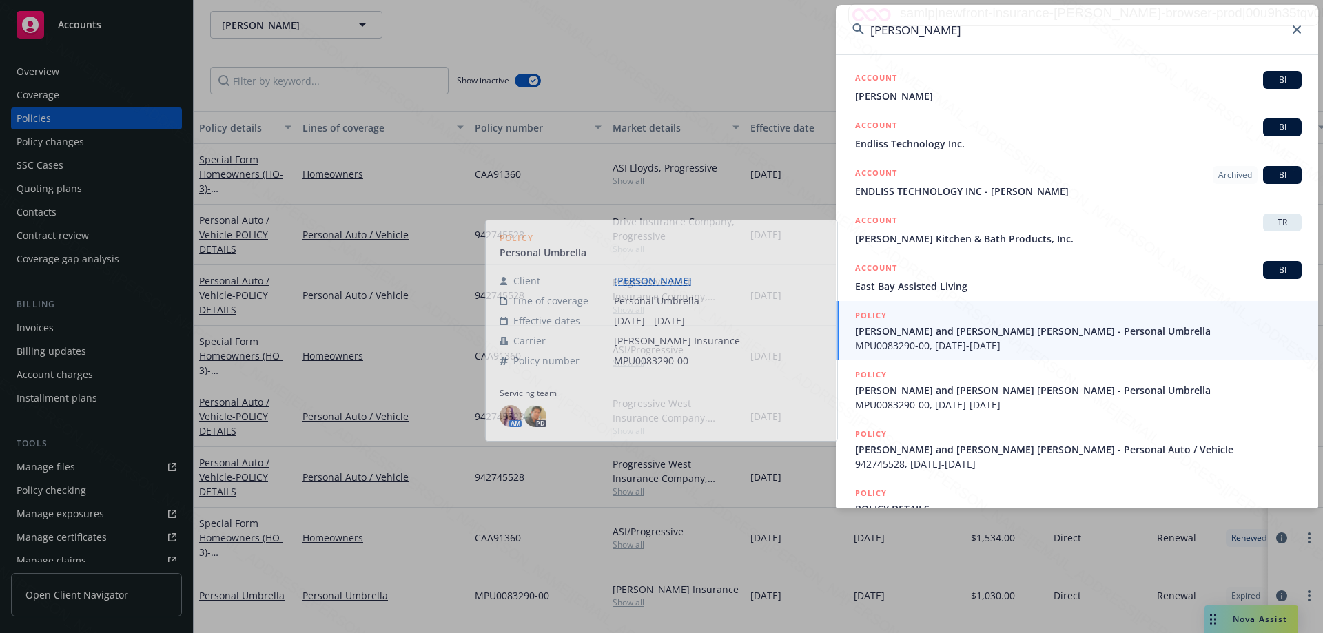
click at [928, 237] on span "[PERSON_NAME] Kitchen & Bath Products, Inc." at bounding box center [1078, 238] width 446 height 14
